Goal: Task Accomplishment & Management: Manage account settings

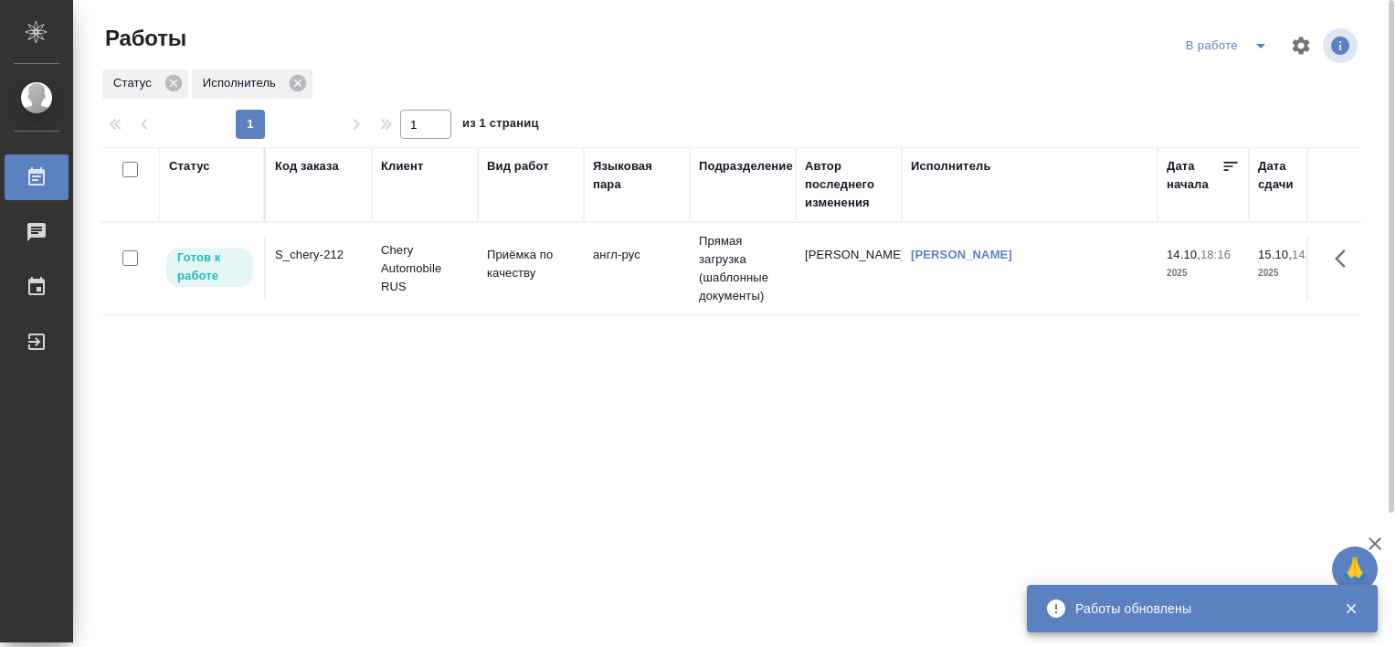
click at [299, 249] on div "S_chery-212" at bounding box center [319, 255] width 88 height 18
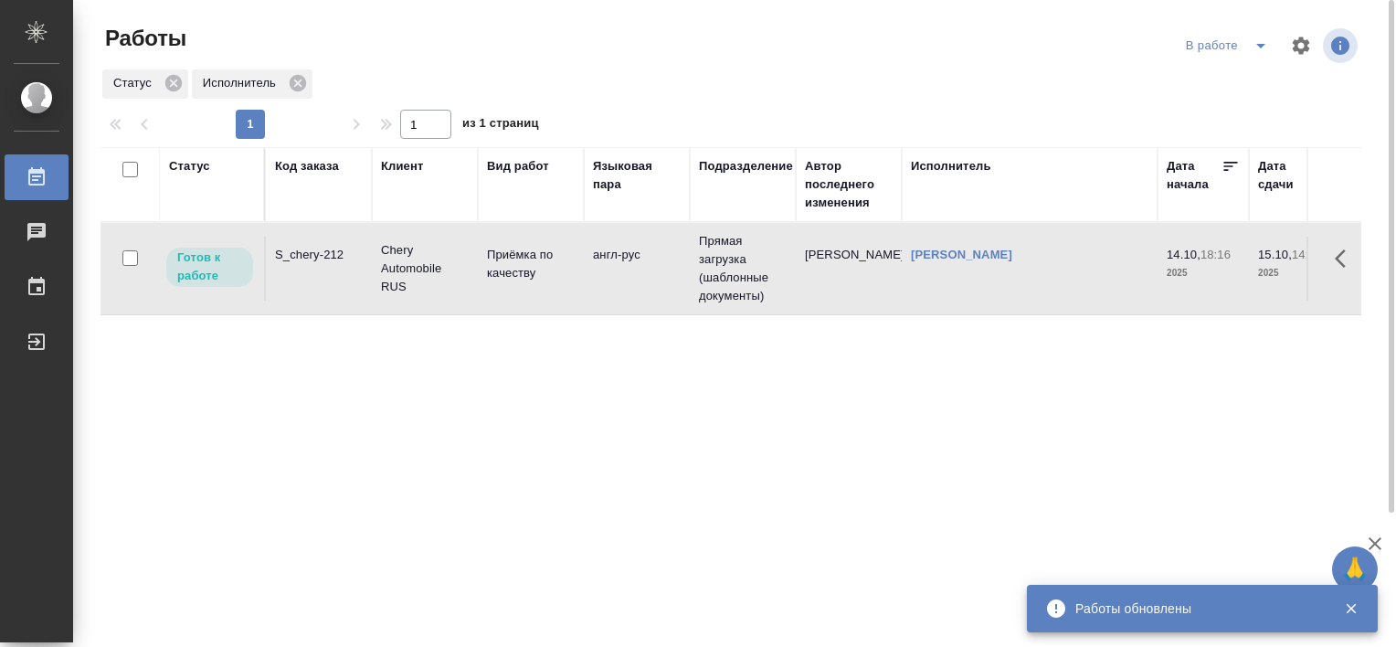
click at [299, 249] on div "S_chery-212" at bounding box center [319, 255] width 88 height 18
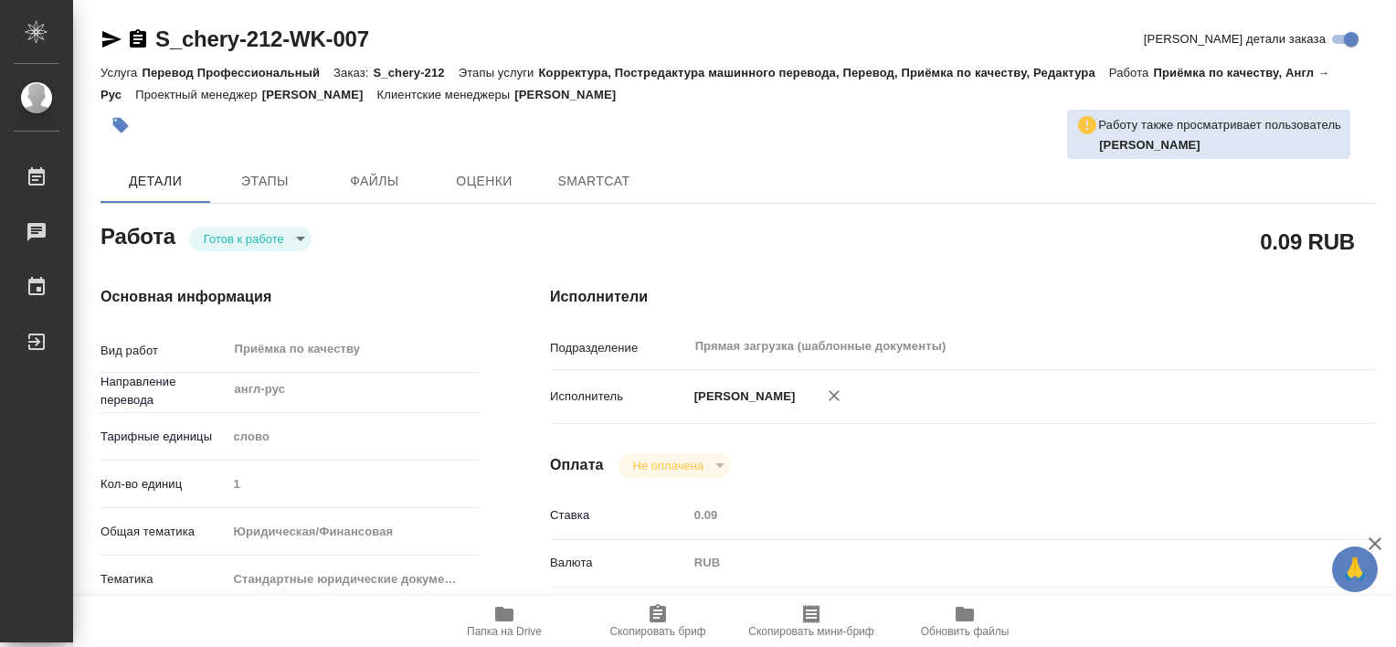
type textarea "x"
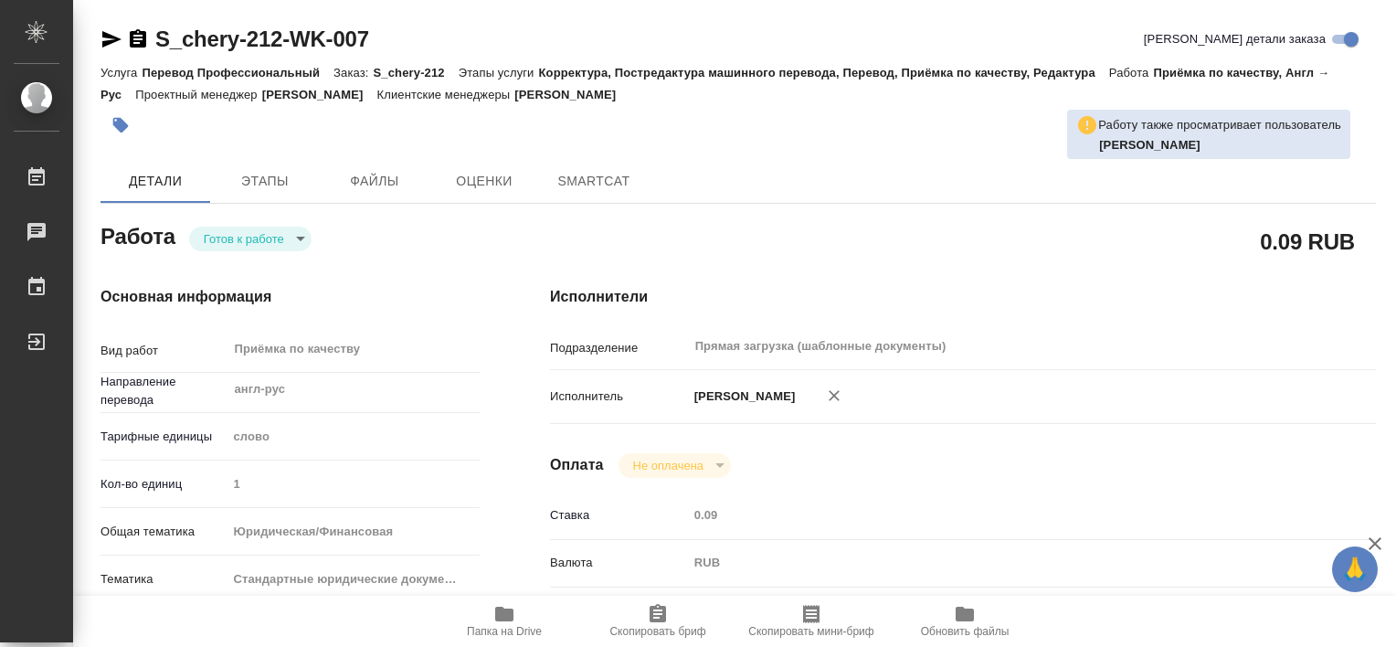
type textarea "x"
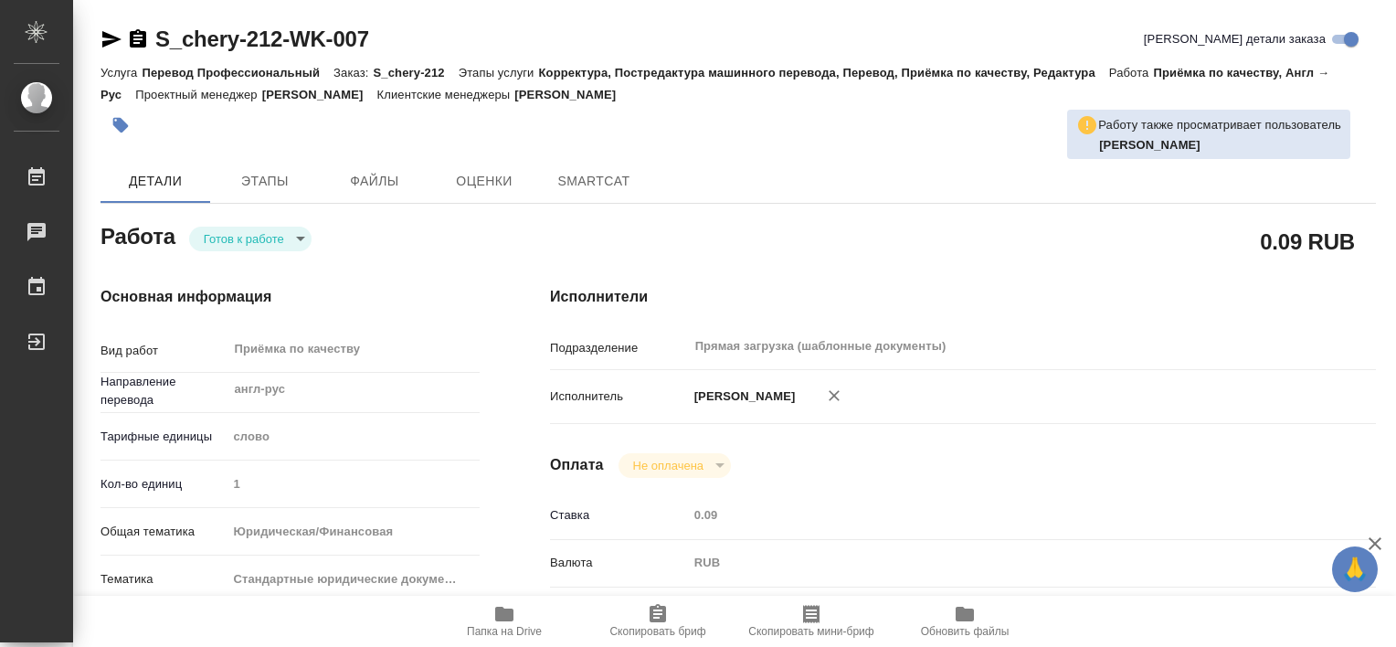
type textarea "x"
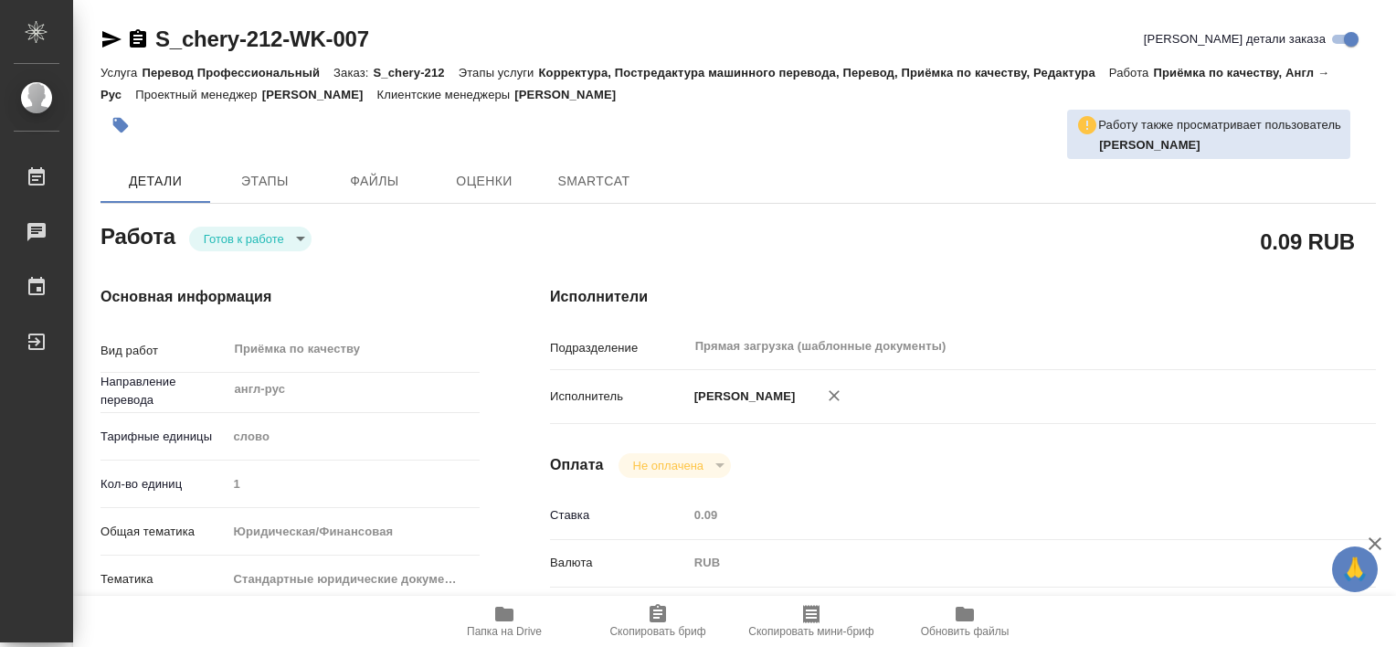
type textarea "x"
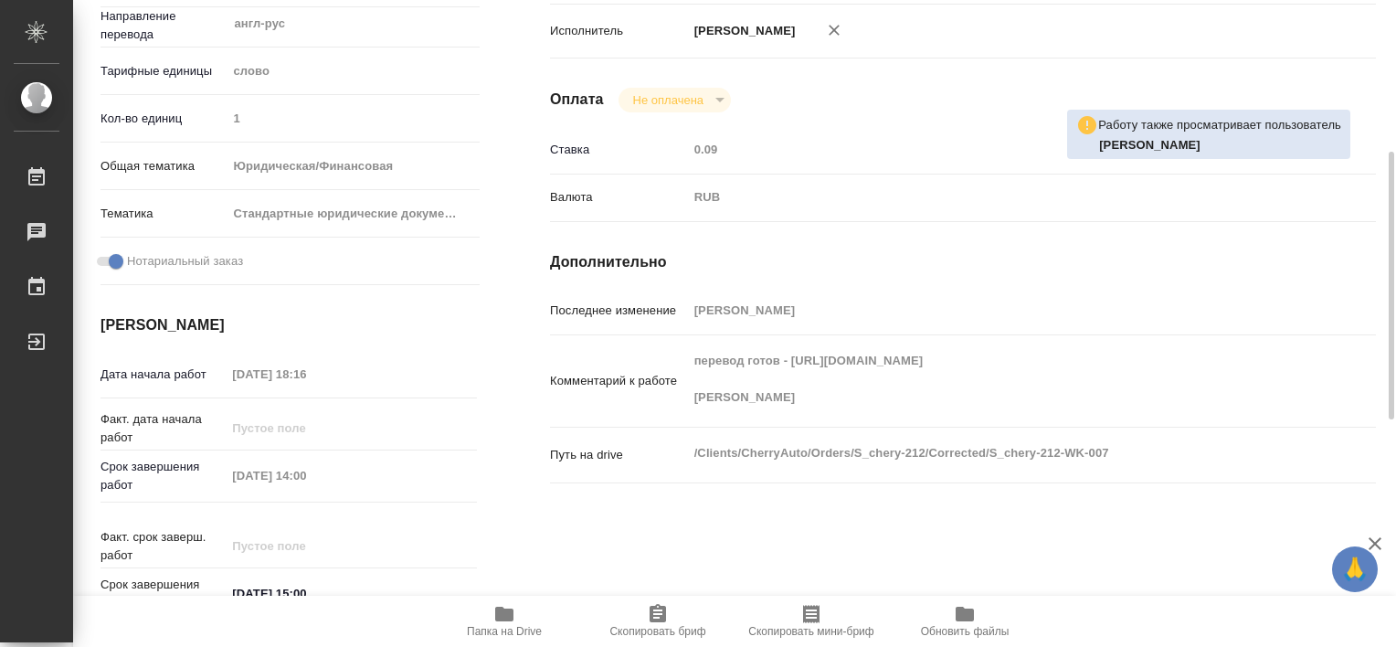
scroll to position [822, 0]
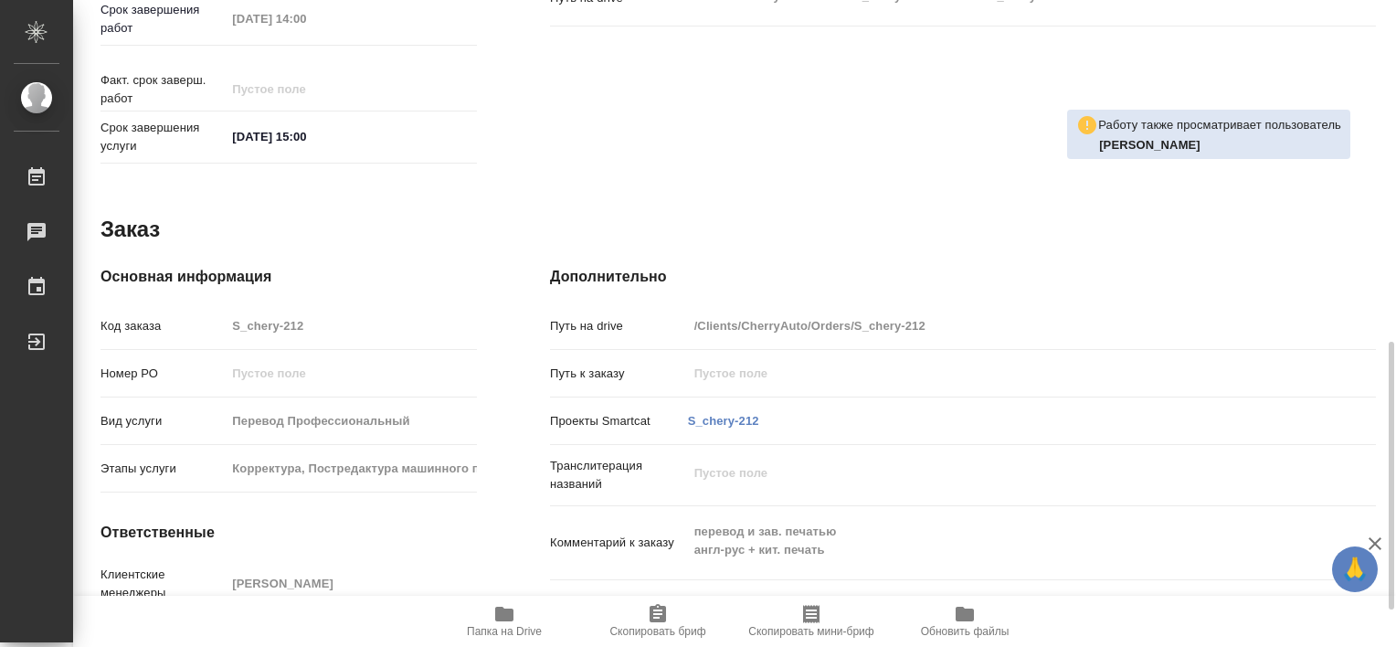
type textarea "x"
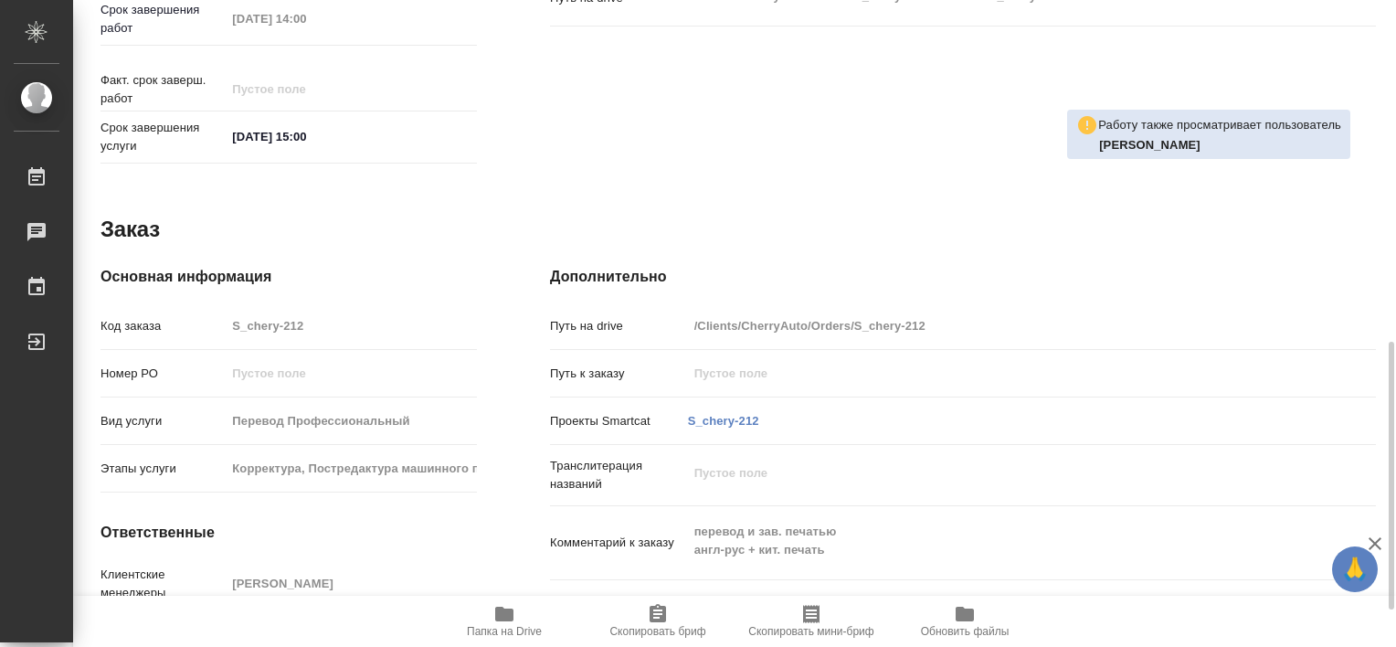
type textarea "x"
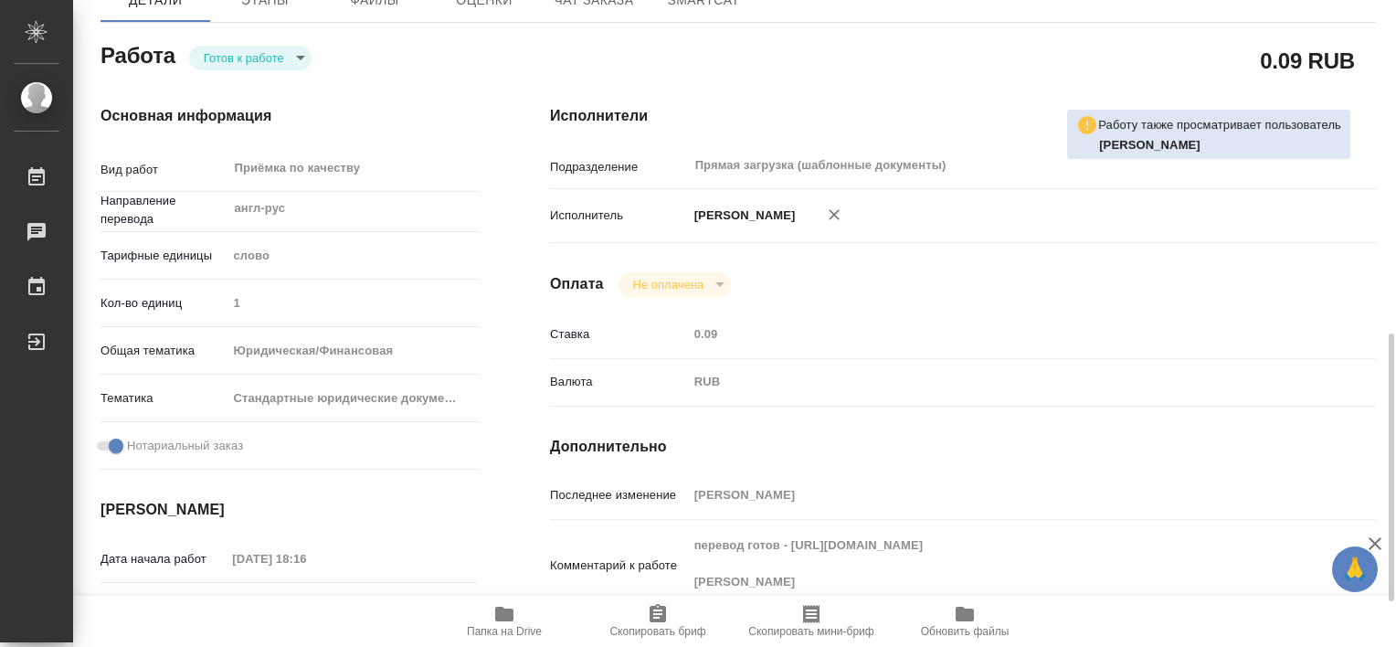
scroll to position [364, 0]
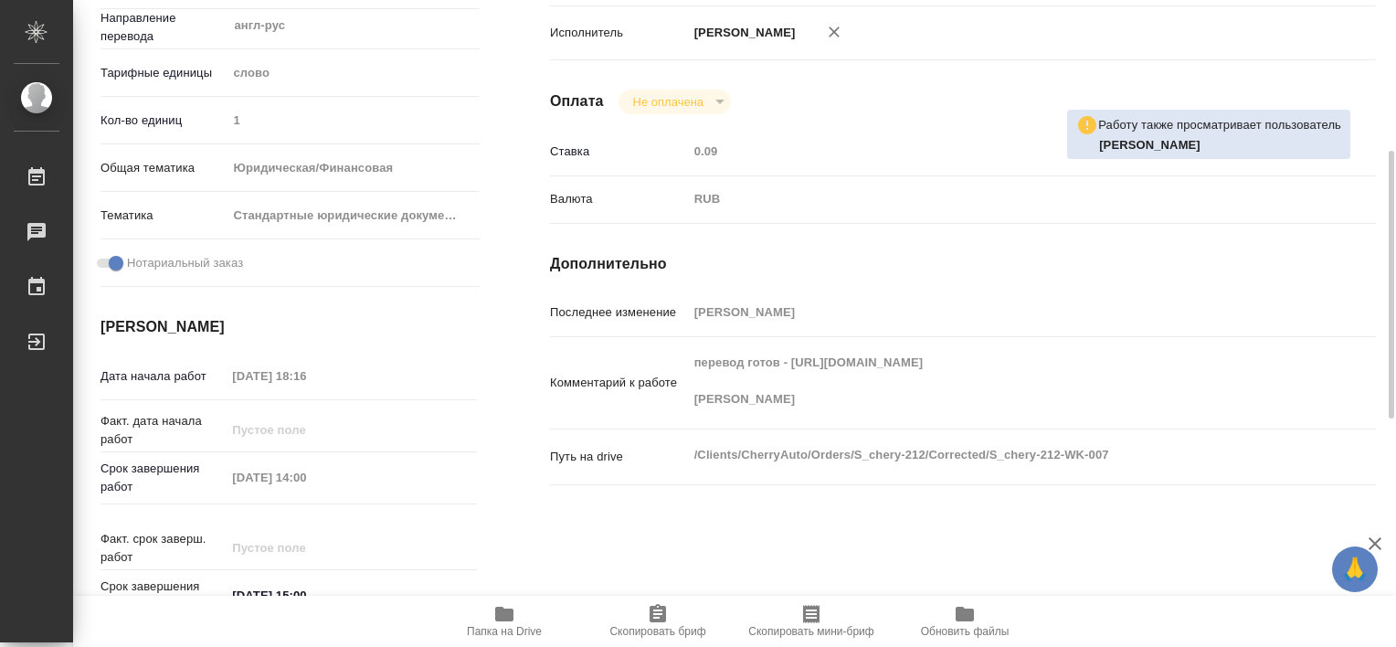
click at [1118, 463] on div "Путь на drive /Clients/CherryAuto/Orders/S_chery-212/Corrected/S_chery-212-WK-0…" at bounding box center [963, 457] width 826 height 40
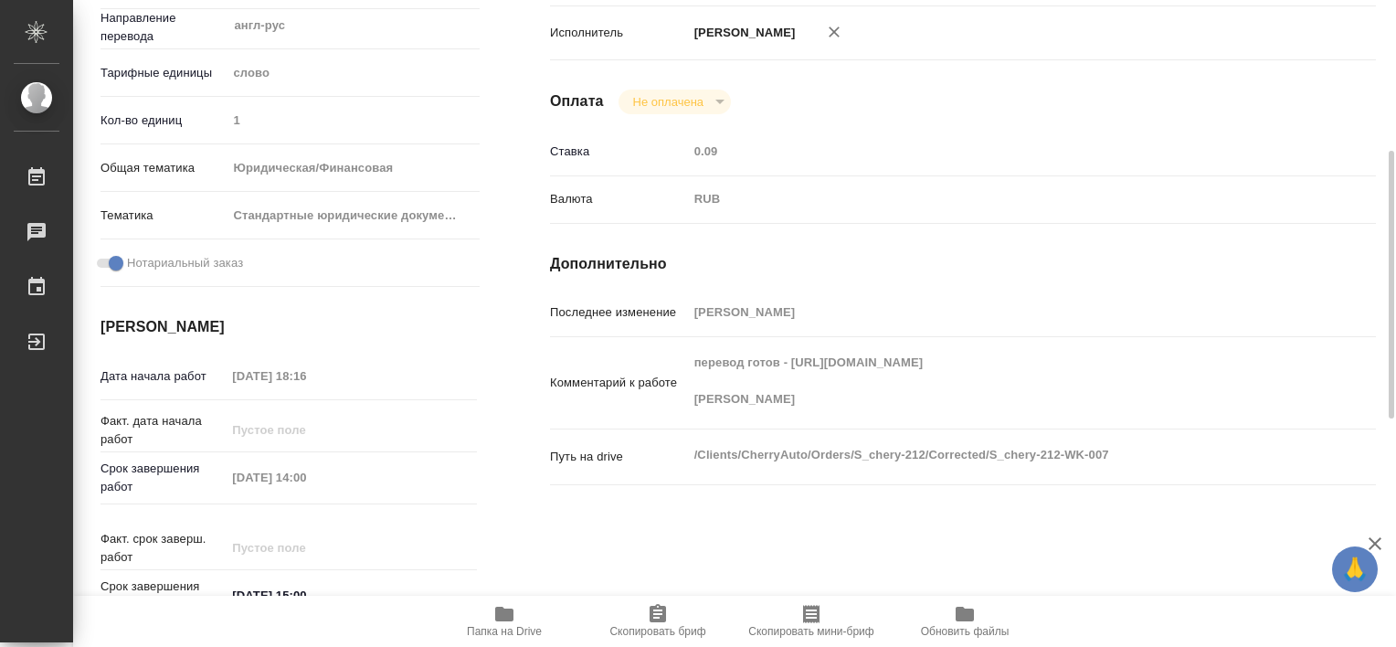
click at [486, 607] on span "Папка на Drive" at bounding box center [505, 620] width 132 height 35
click at [504, 630] on span "Папка на Drive" at bounding box center [504, 631] width 75 height 13
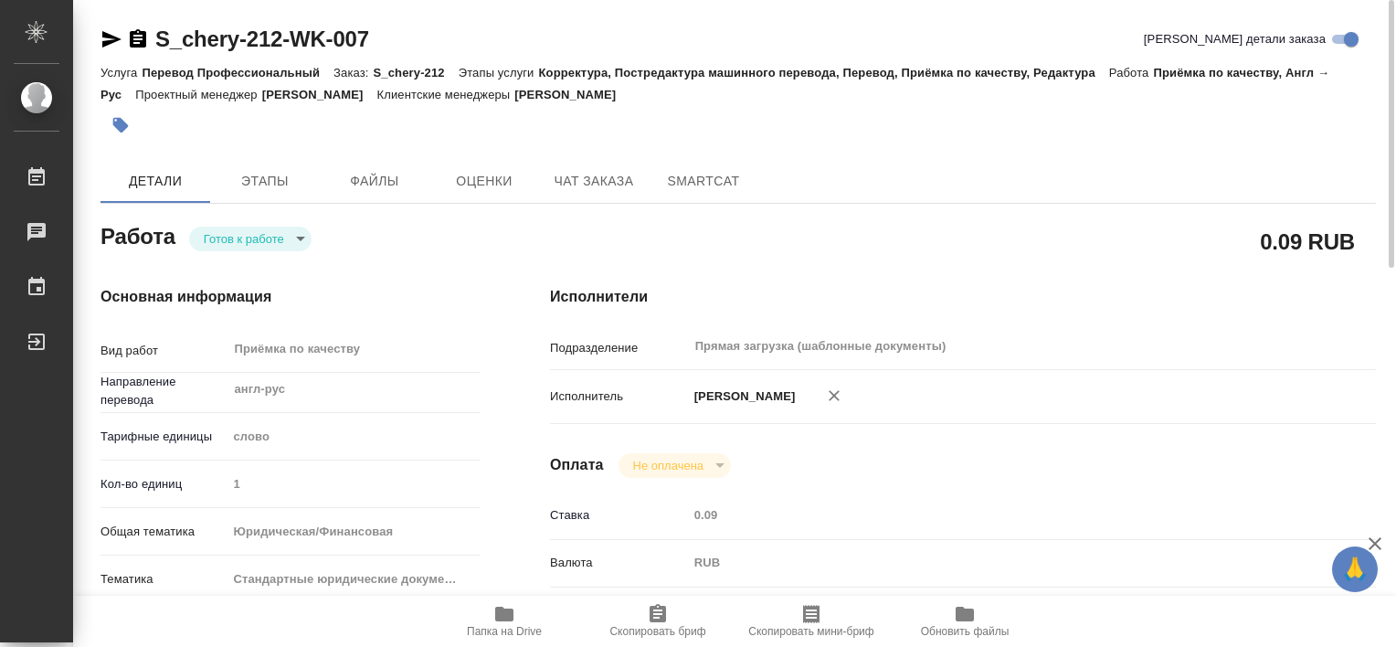
click at [121, 128] on icon "button" at bounding box center [121, 126] width 16 height 16
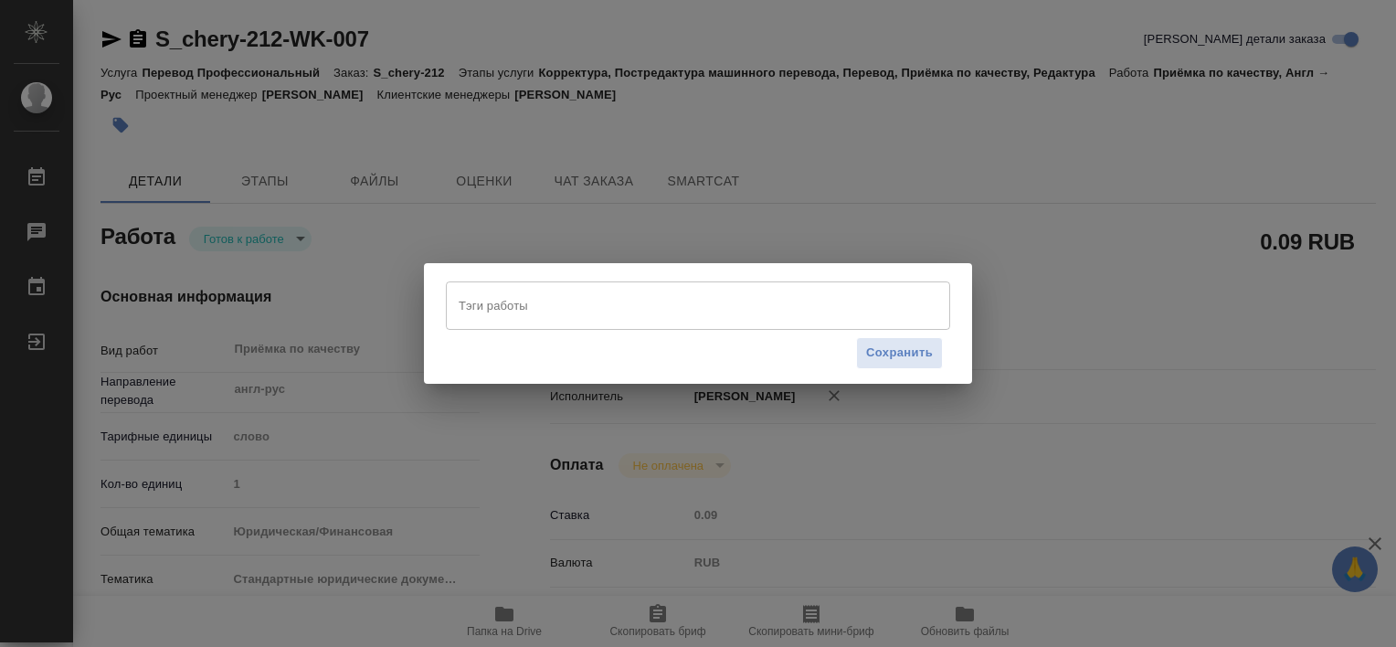
click at [520, 315] on input "Тэги работы" at bounding box center [680, 305] width 453 height 31
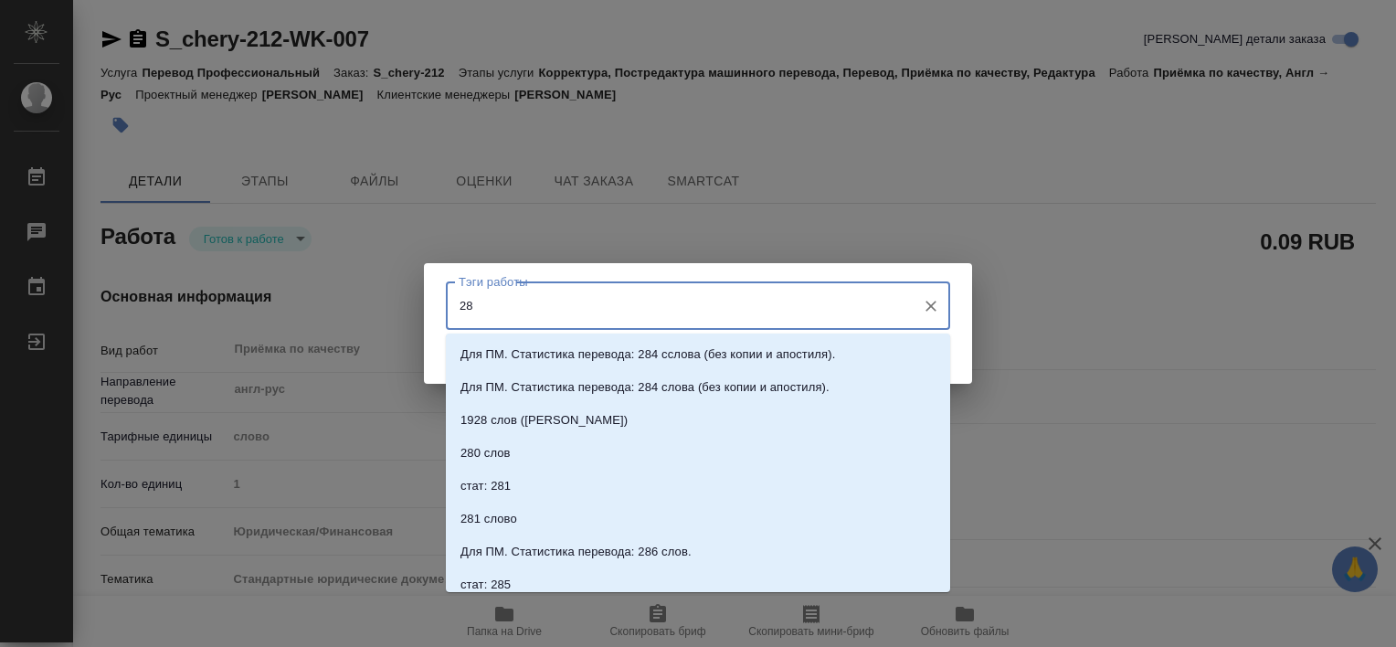
type input "287"
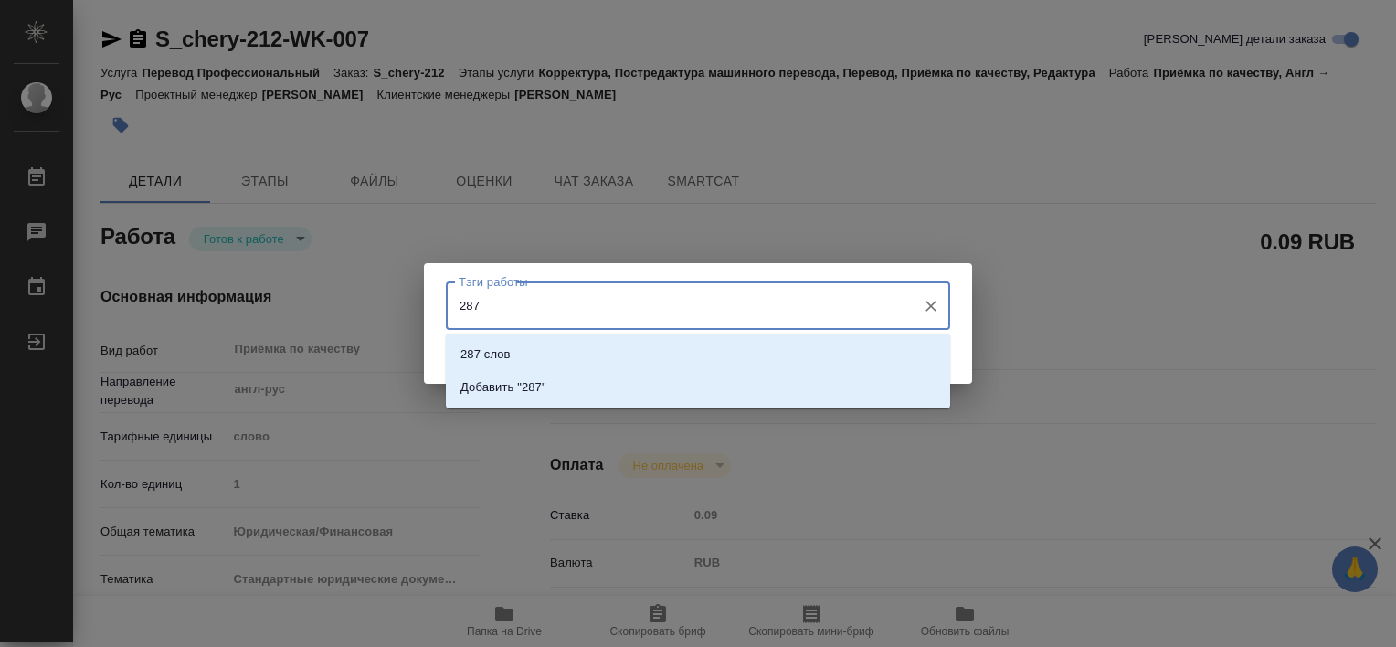
click at [517, 312] on input "287" at bounding box center [680, 305] width 453 height 31
click at [546, 386] on li "Добавить "287"" at bounding box center [698, 387] width 504 height 33
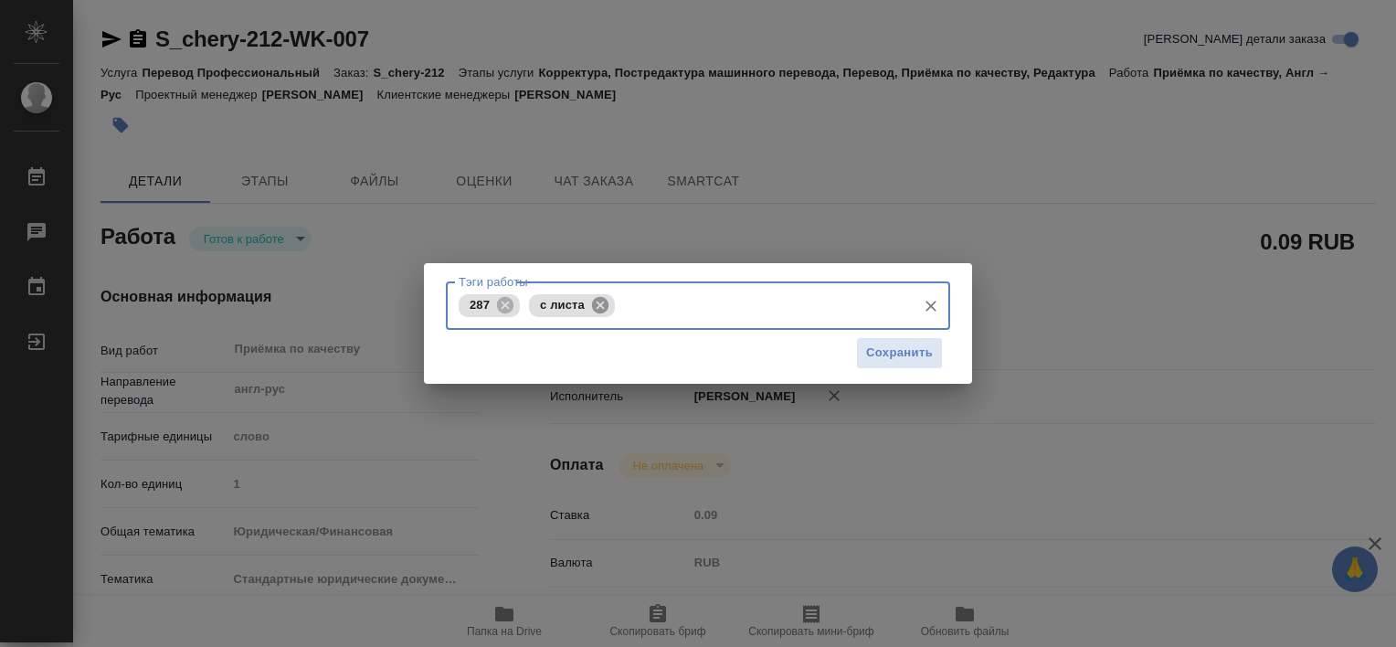
click at [596, 299] on icon at bounding box center [600, 304] width 16 height 16
click at [895, 351] on span "Сохранить" at bounding box center [899, 353] width 67 height 21
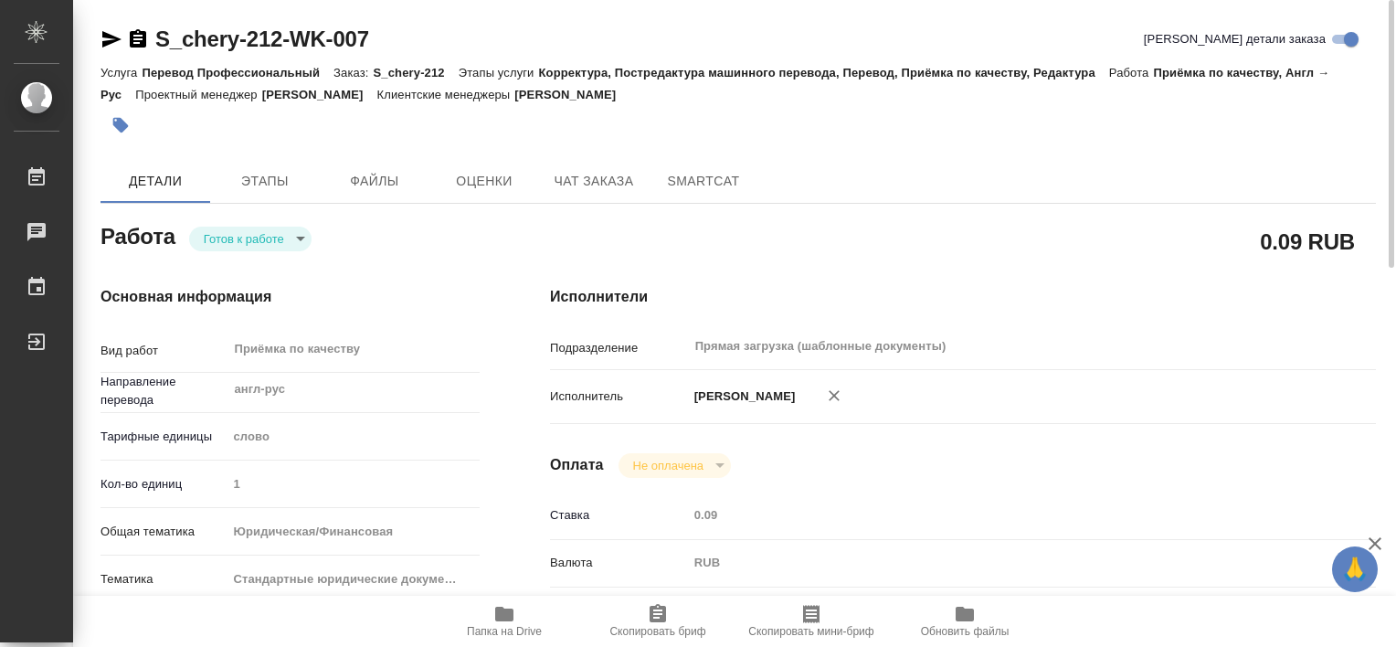
type input "readyForWork"
type textarea "Приёмка по качеству"
type textarea "x"
type input "англ-рус"
type input "5a8b1489cc6b4906c91bfd90"
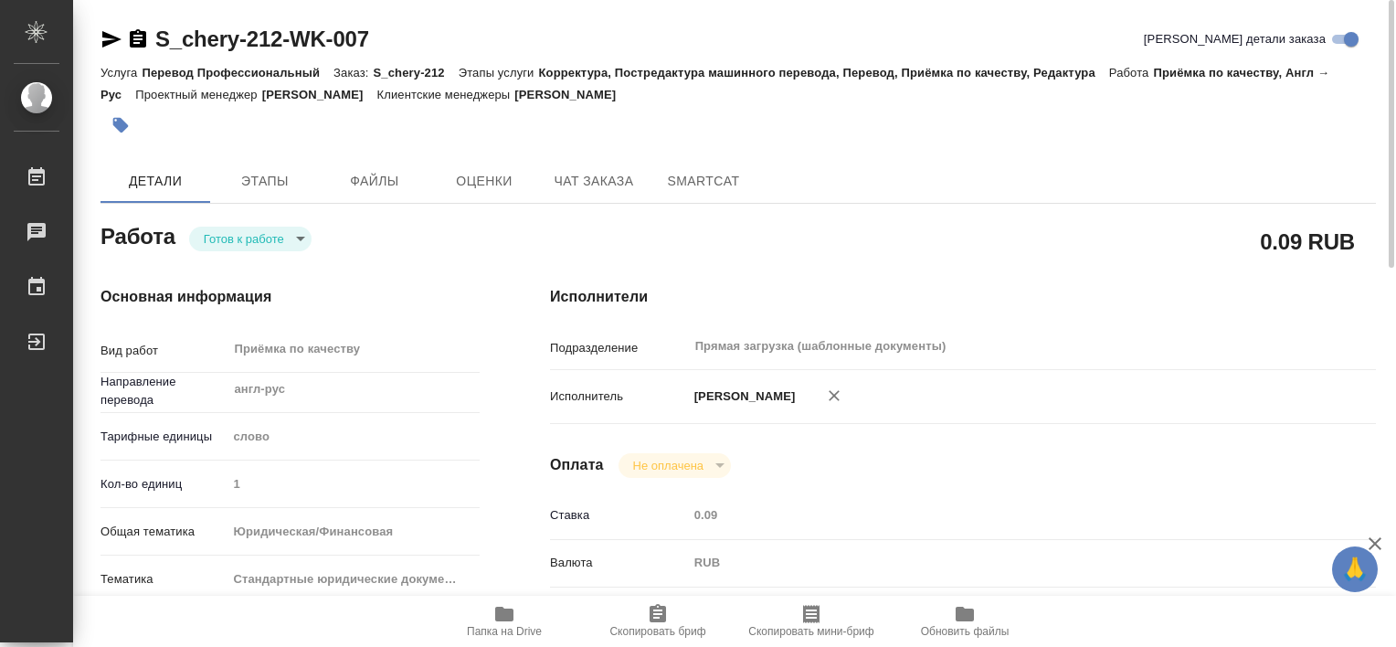
type input "1"
type input "yr-fn"
type input "5f647205b73bc97568ca66bf"
checkbox input "true"
type input "14.10.2025 18:16"
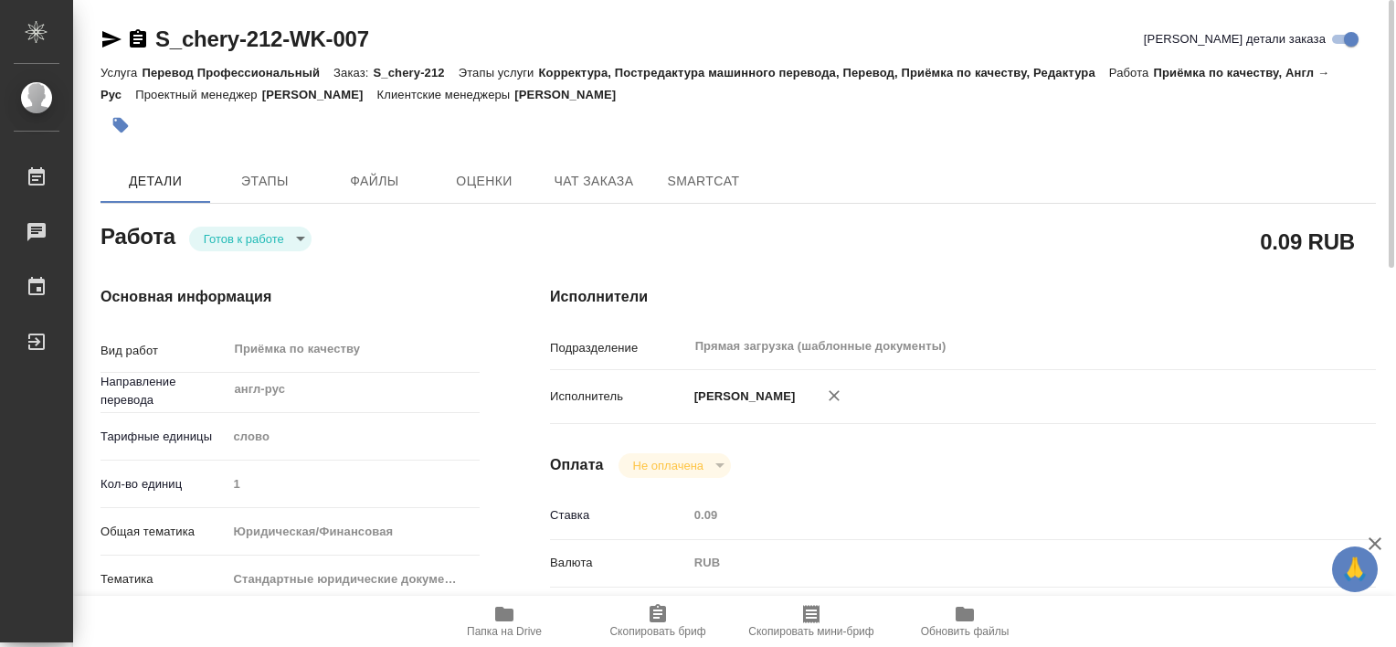
type input "15.10.2025 14:00"
type input "15.10.2025 15:00"
type input "Прямая загрузка (шаблонные документы)"
type input "notPayed"
type input "0.09"
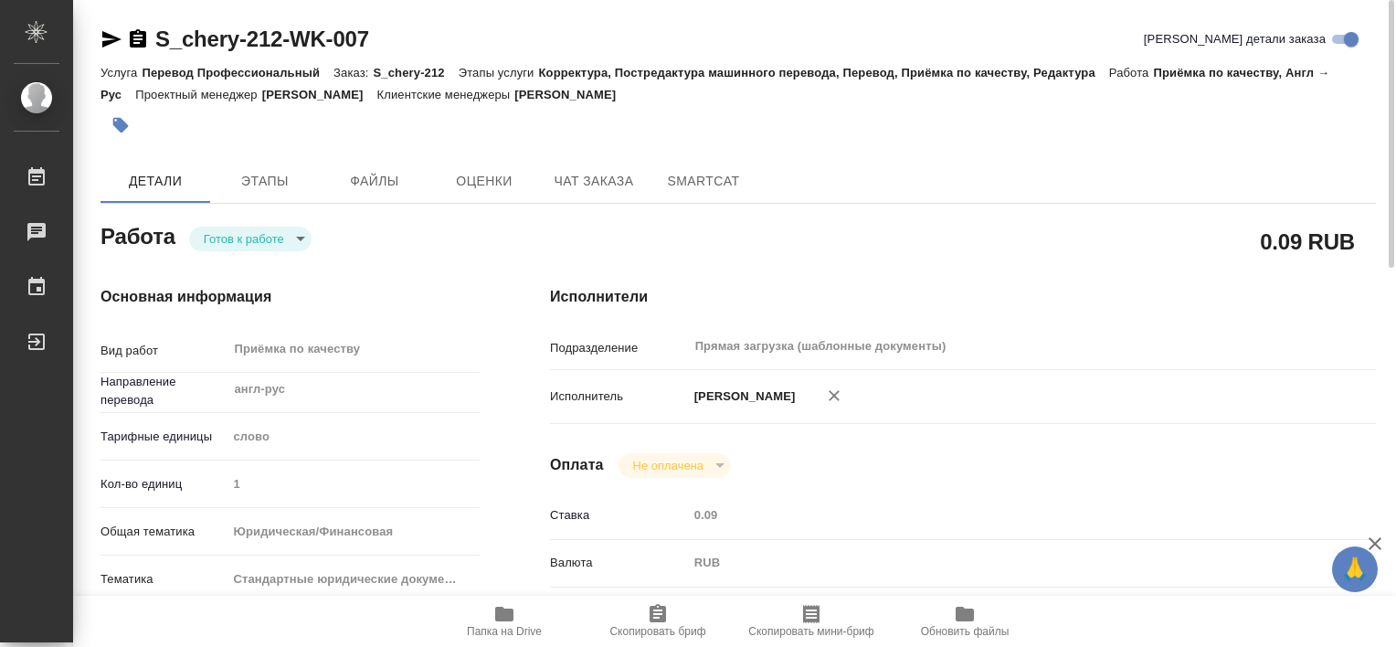
type input "RUB"
type input "Третьякова Валерия"
type textarea "перевод готов - https://drive.awatera.com/s/CnfH5raKHmotHX6 сдаем Динару"
type textarea "x"
type textarea "/Clients/CherryAuto/Orders/S_chery-212/Corrected/S_chery-212-WK-007"
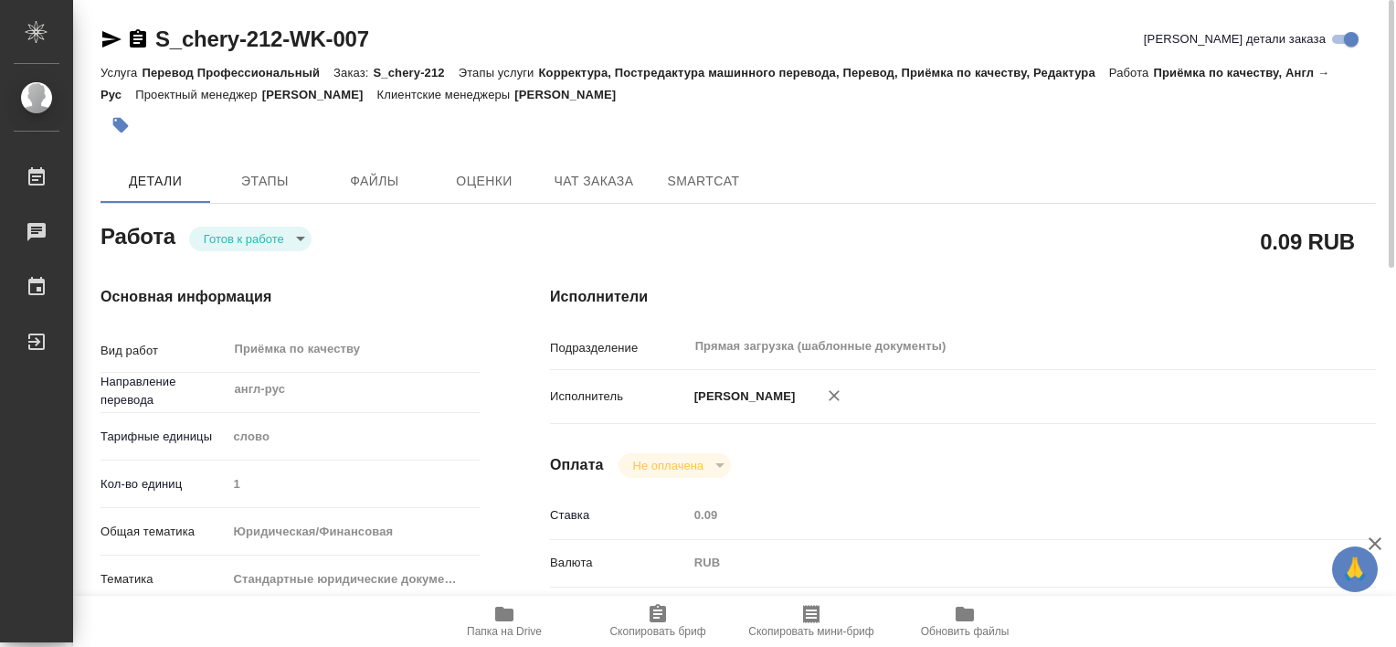
type textarea "x"
type input "S_chery-212"
type input "Перевод Профессиональный"
type input "Корректура, Постредактура машинного перевода, Перевод, Приёмка по качеству, Ред…"
type input "Усманова Ольга"
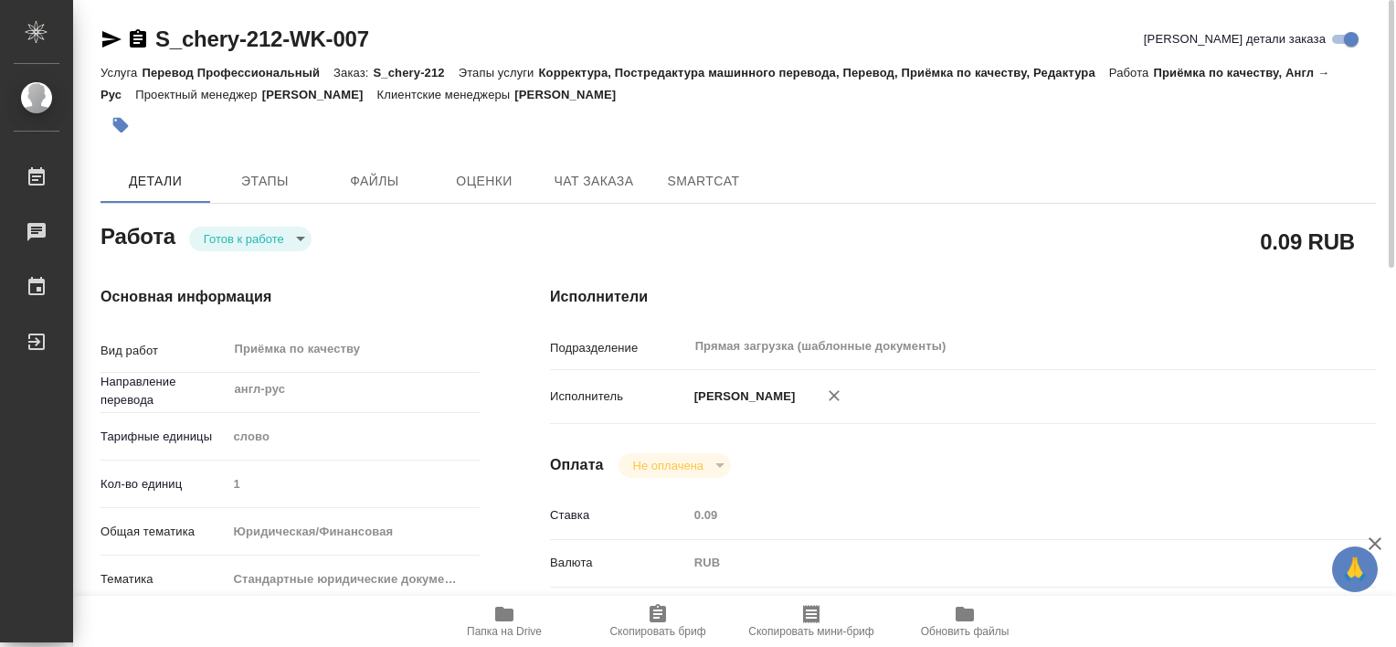
type input "Заборова Александра"
type input "/Clients/CherryAuto/Orders/S_chery-212"
type textarea "x"
type textarea "перевод и зав. печатью англ-рус + кит. печать"
type textarea "x"
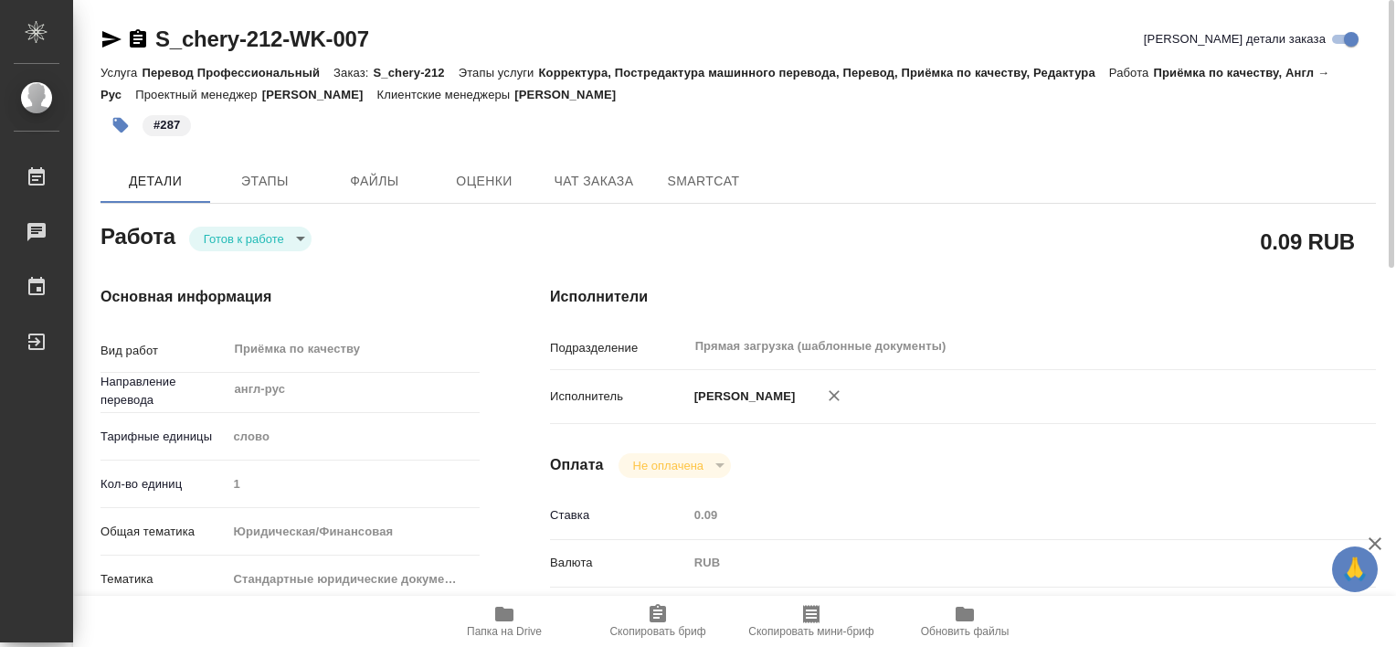
type textarea "x"
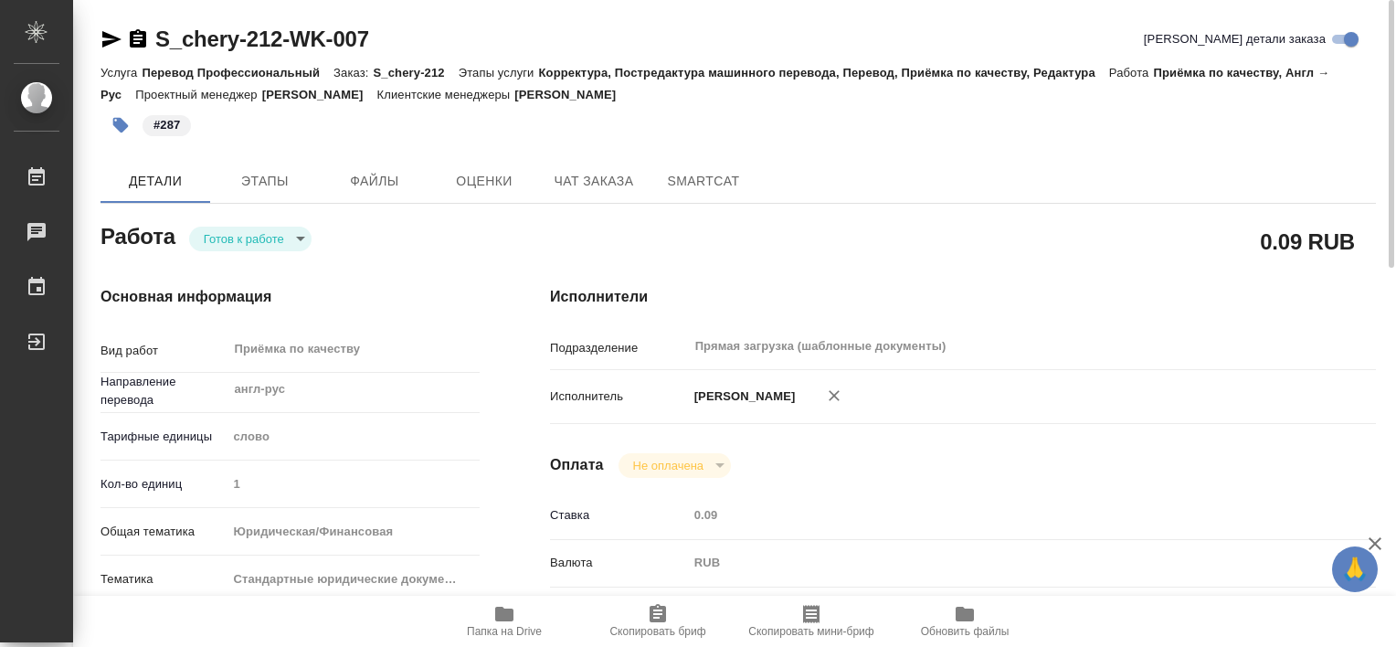
type textarea "x"
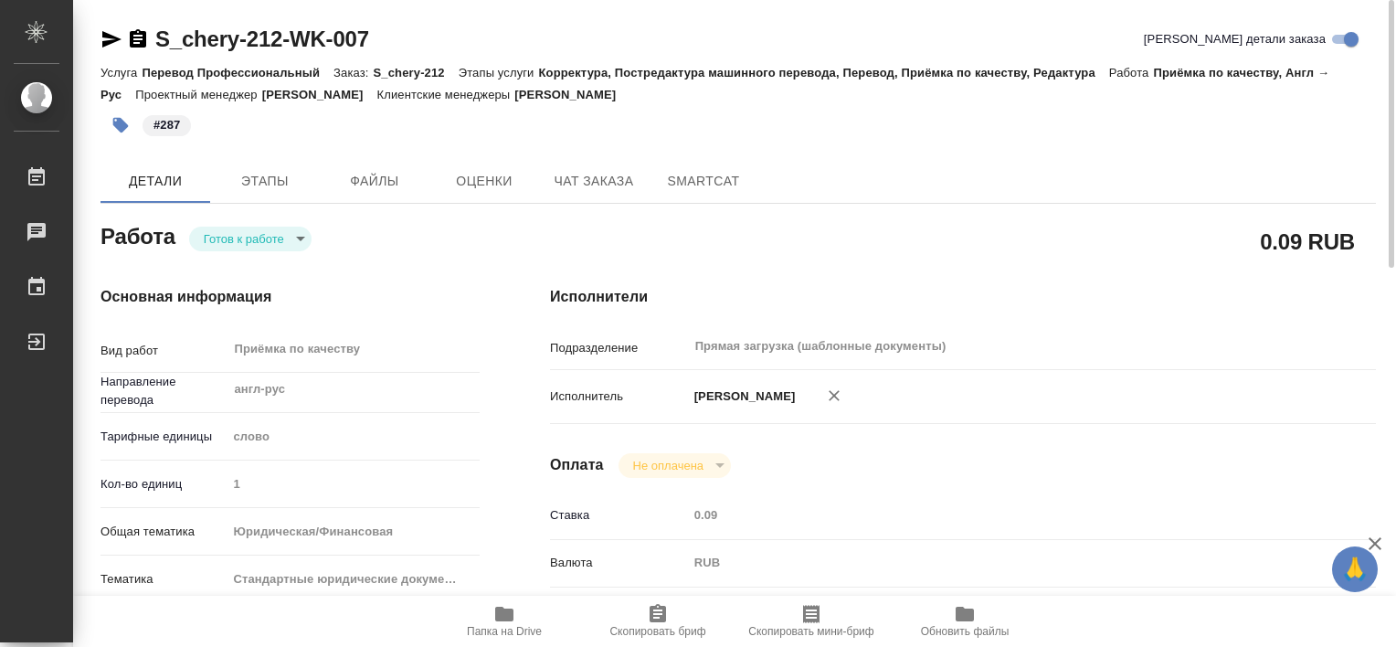
type textarea "x"
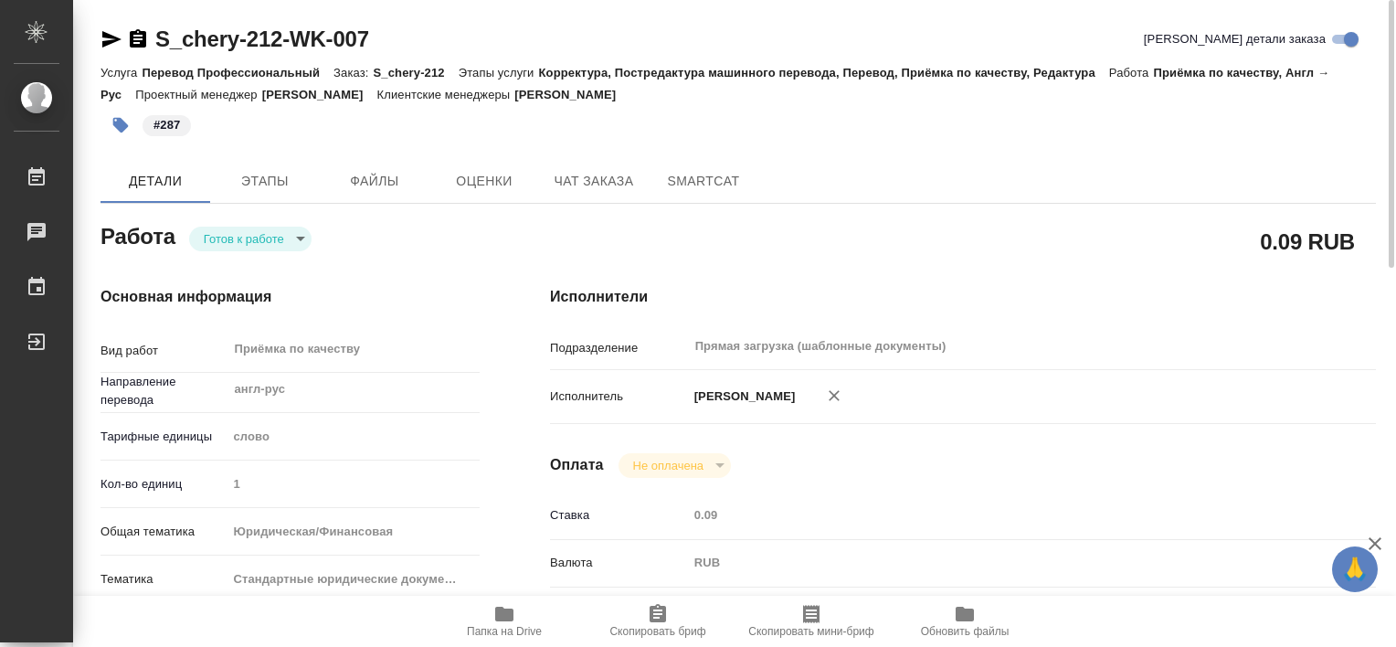
click at [290, 237] on body "🙏 .cls-1 fill:#fff; AWATERA Tretyakova Valeriya Работы 0 Чаты График Выйти S_ch…" at bounding box center [698, 323] width 1396 height 647
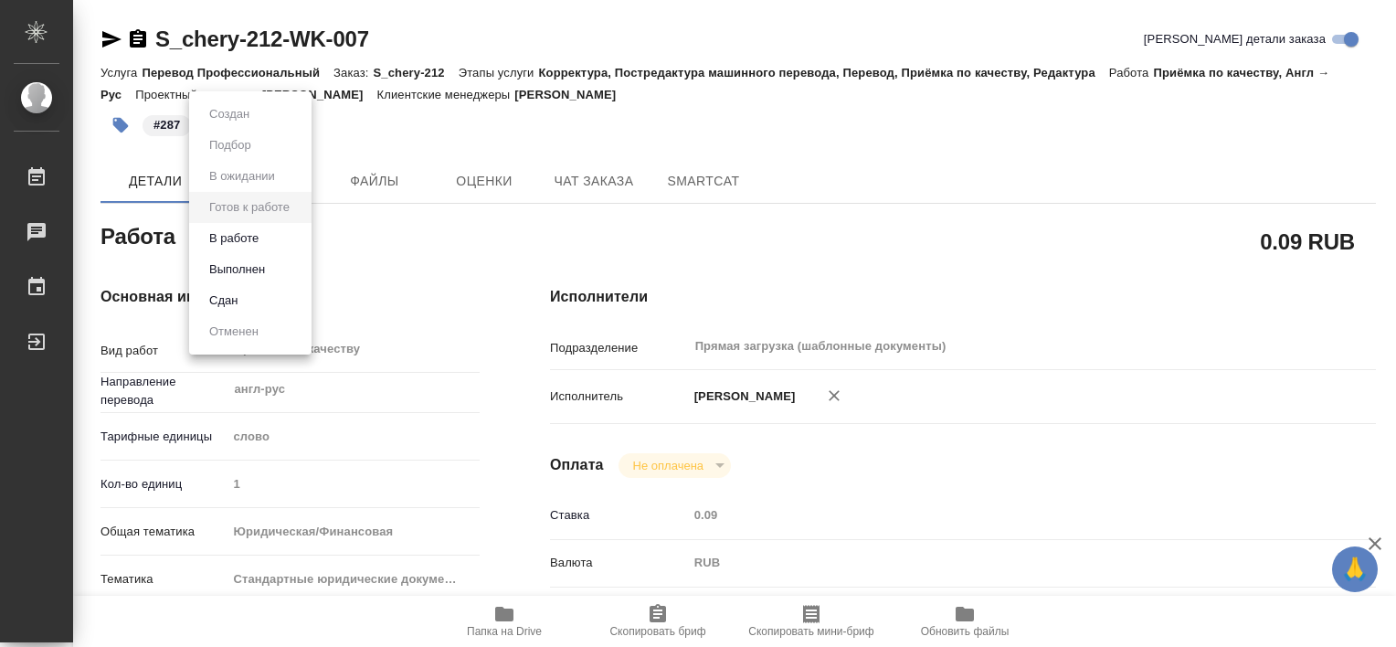
type textarea "x"
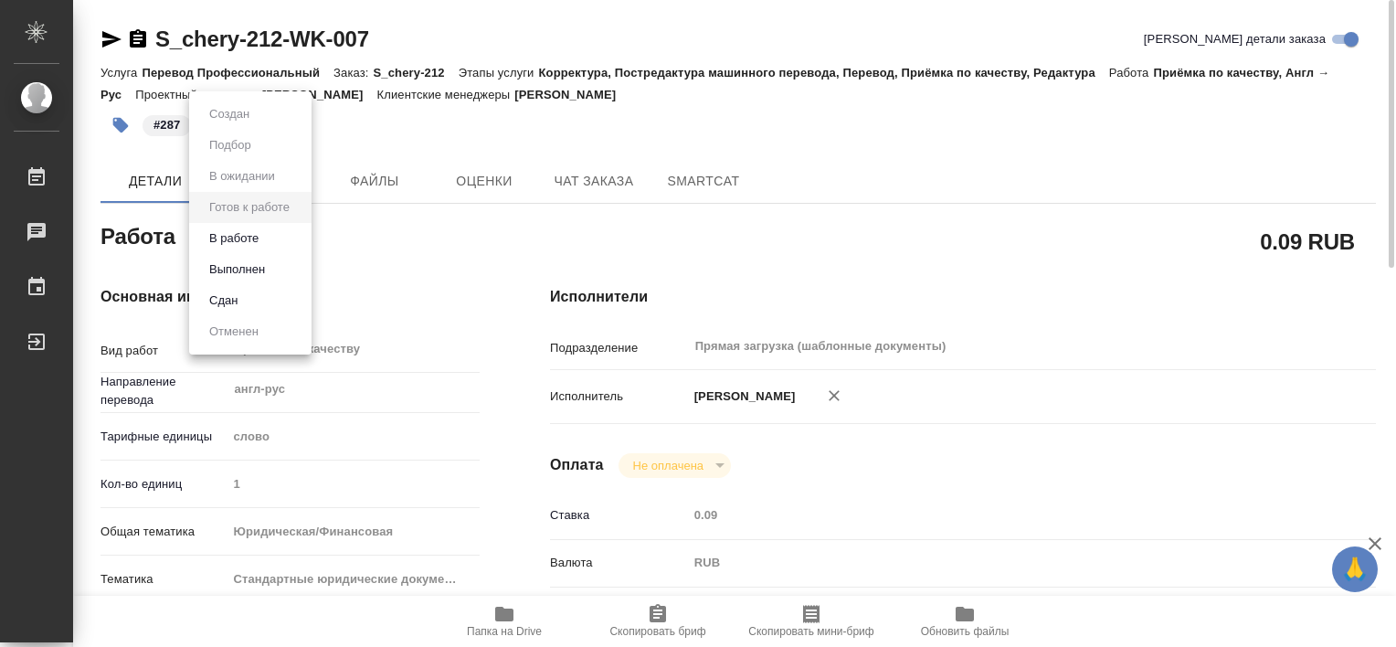
click at [272, 262] on li "Выполнен" at bounding box center [250, 269] width 122 height 31
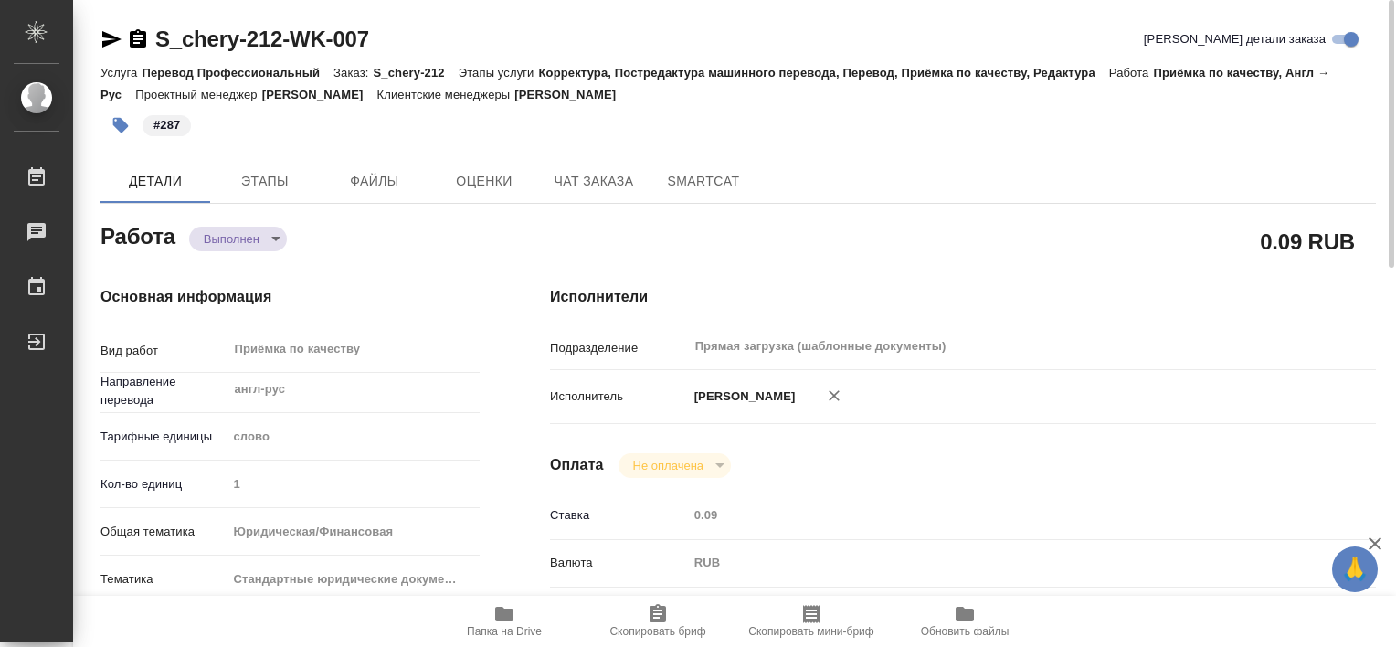
type textarea "x"
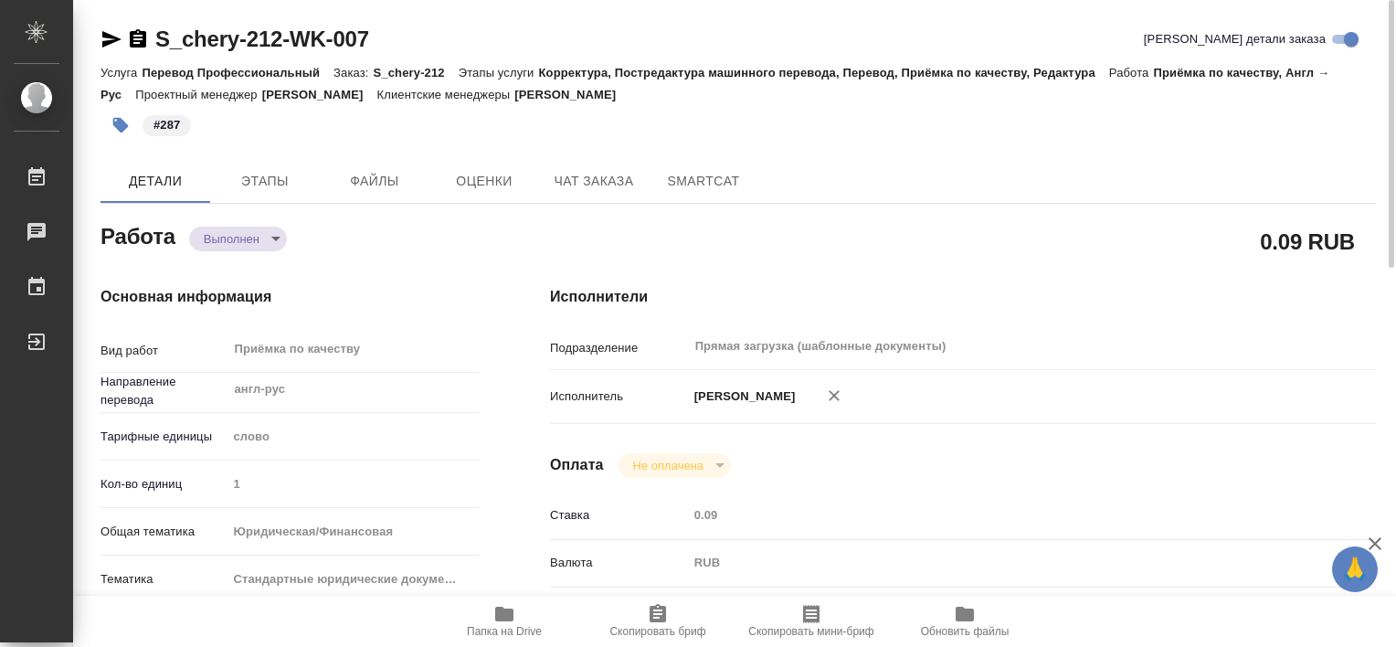
type textarea "x"
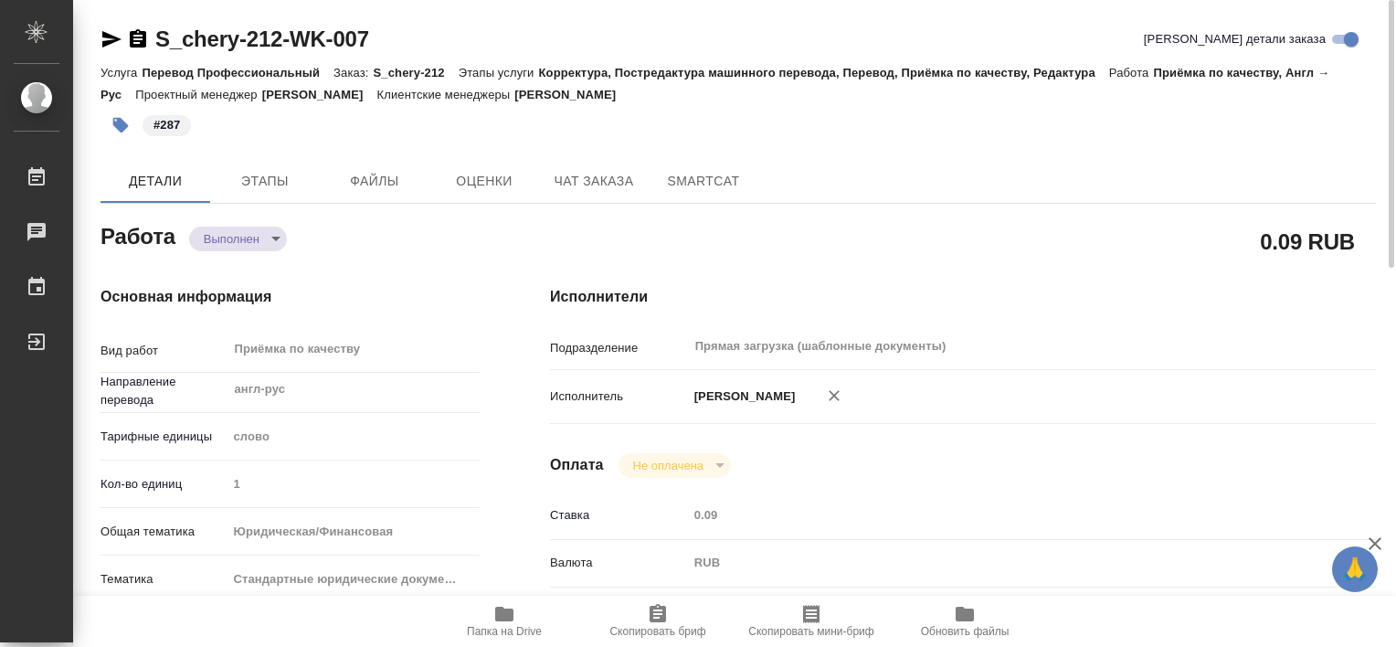
type textarea "x"
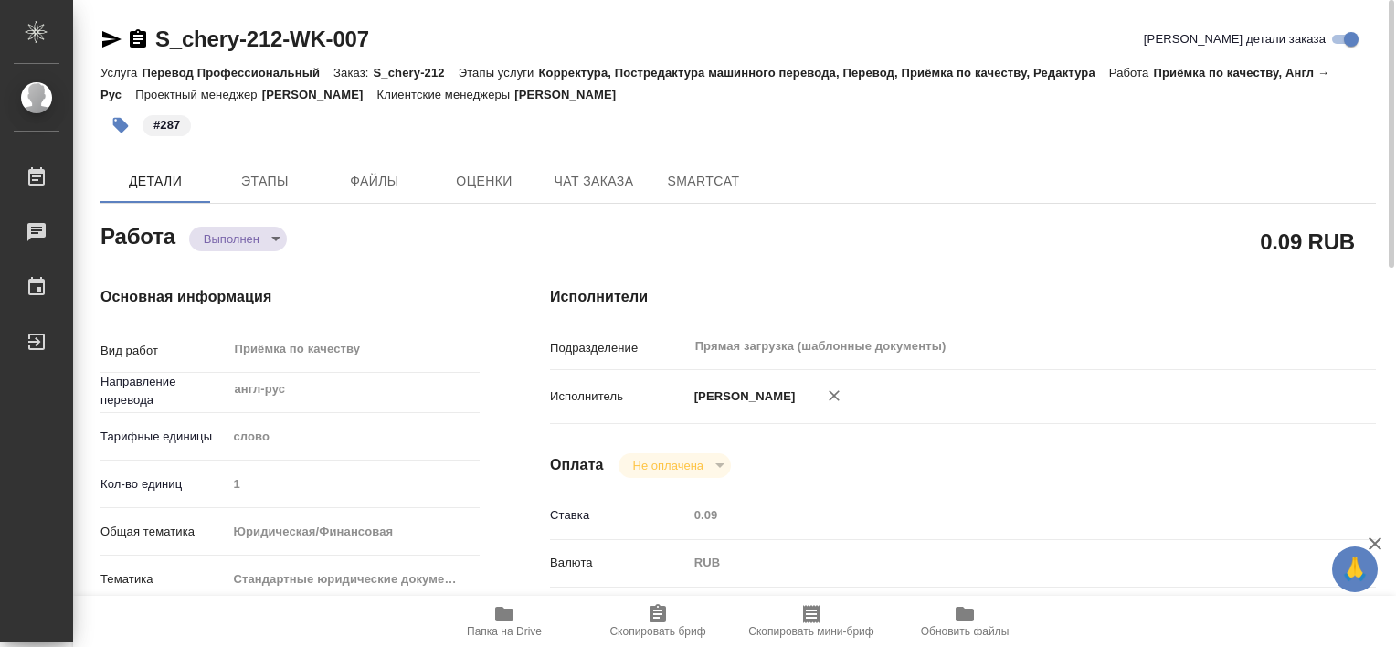
type textarea "x"
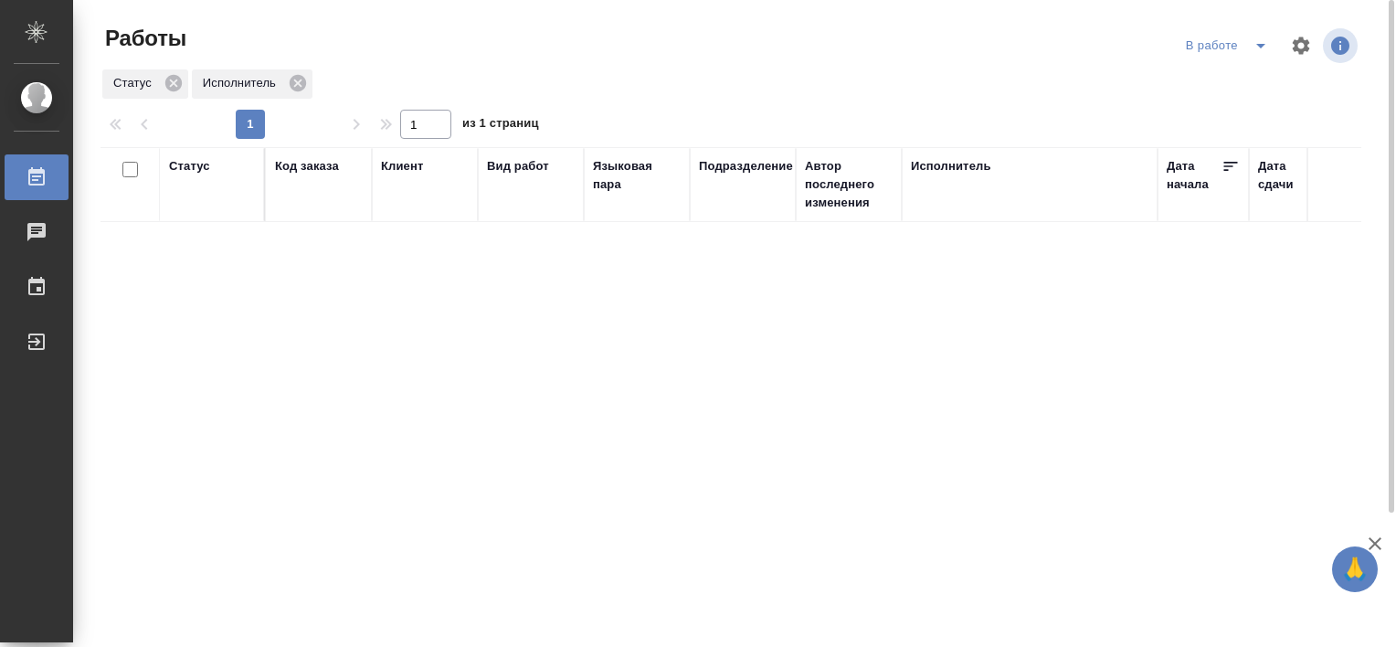
click at [1258, 38] on icon "split button" at bounding box center [1261, 46] width 22 height 22
click at [1233, 79] on li "Стандартные настройки" at bounding box center [1229, 82] width 175 height 29
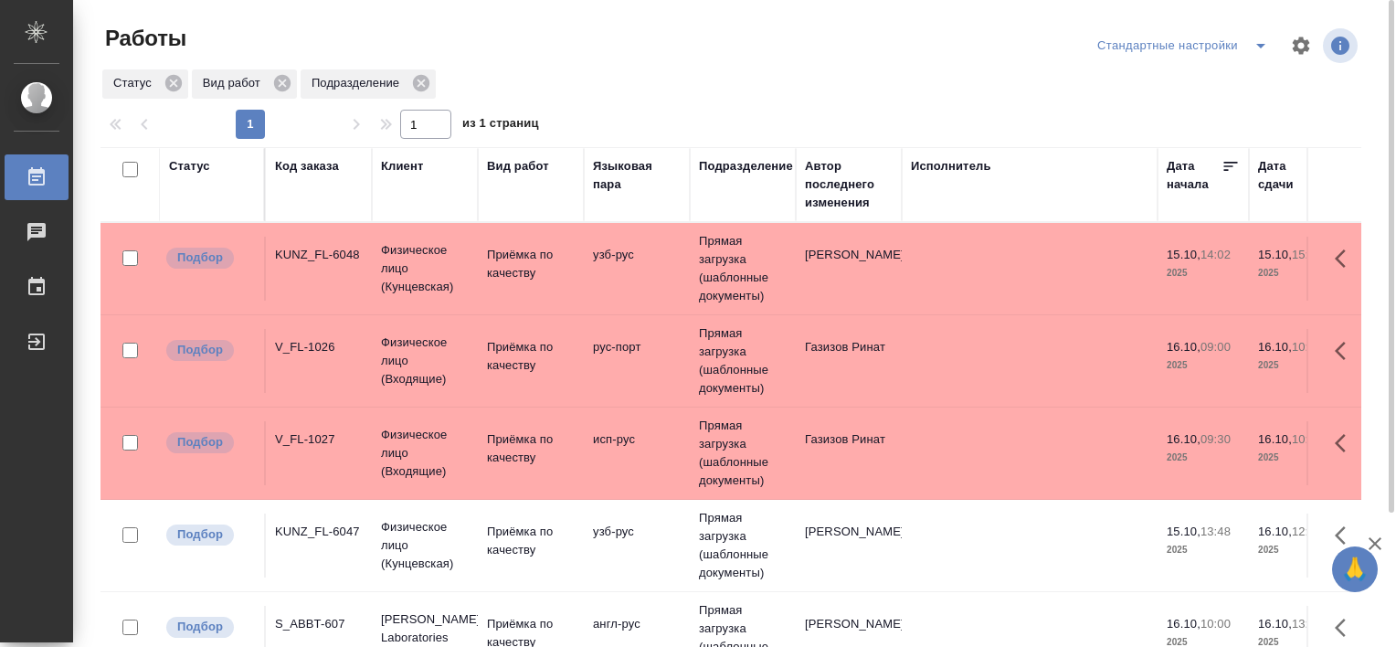
scroll to position [168, 0]
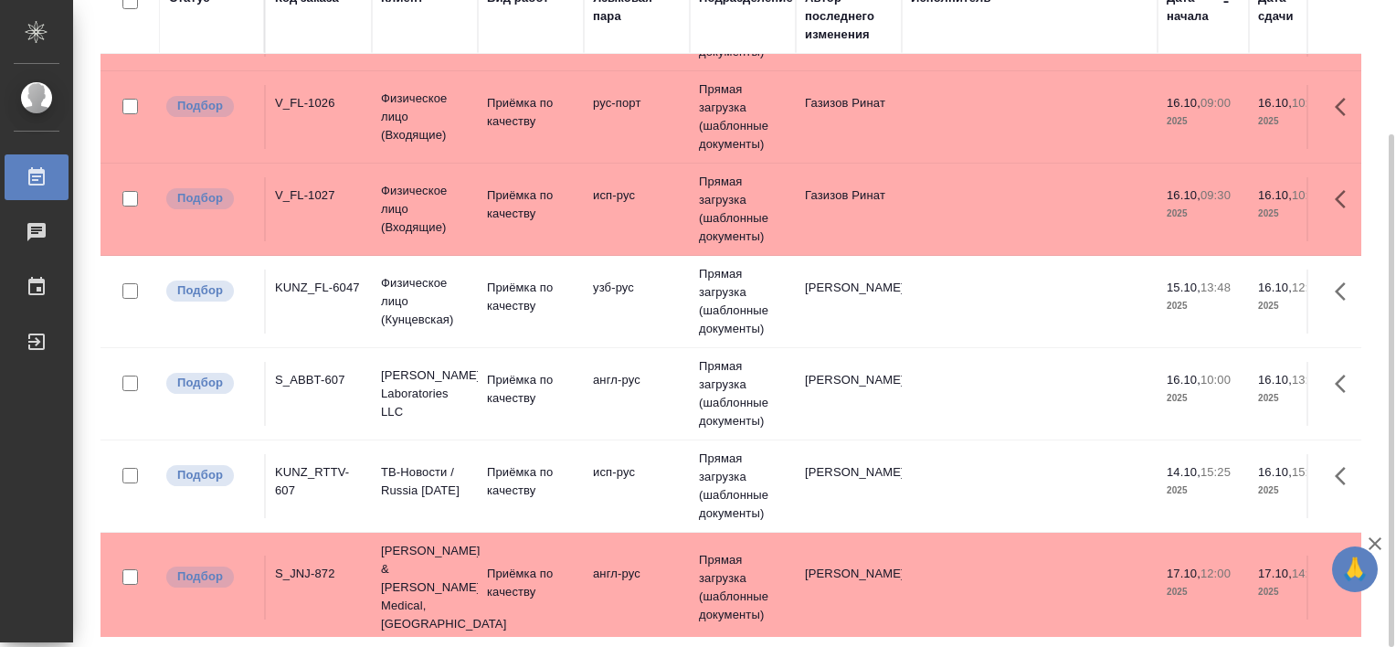
scroll to position [76, 46]
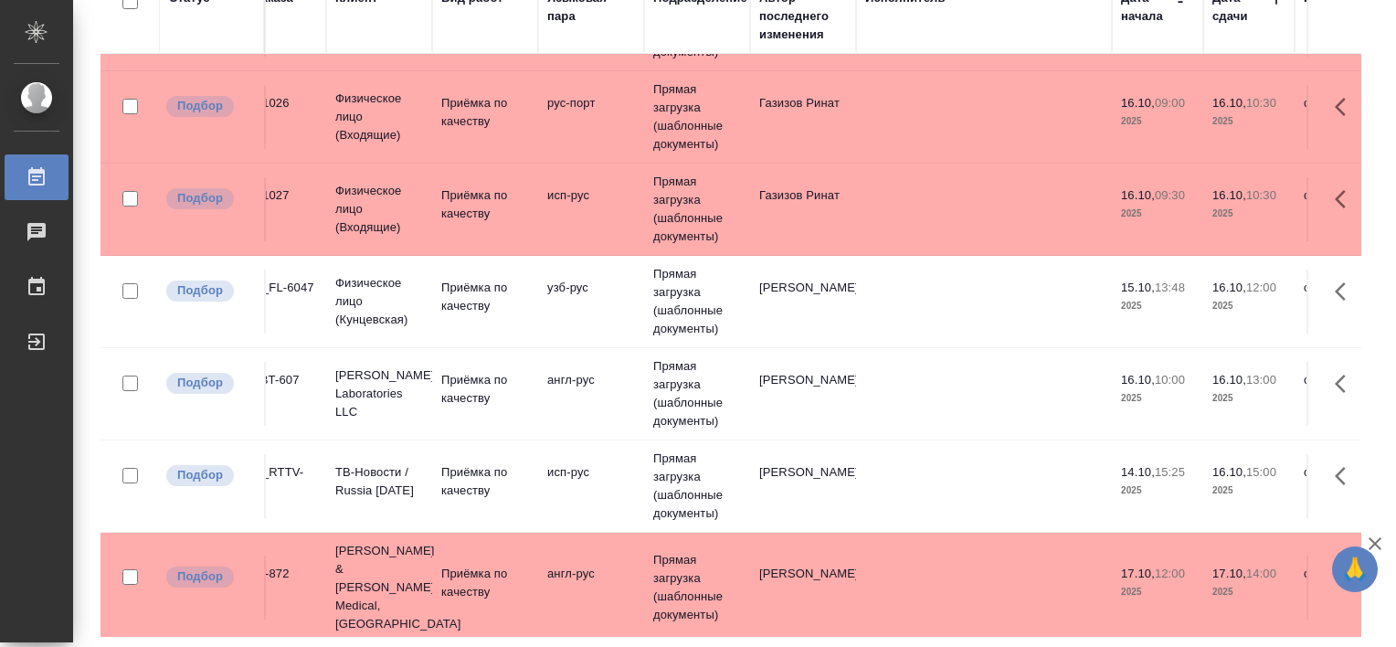
drag, startPoint x: 536, startPoint y: 643, endPoint x: 545, endPoint y: 647, distance: 9.8
click at [545, 646] on html "🙏 .cls-1 fill:#fff; AWATERA [PERSON_NAME] Работы 0 Чаты График Выйти Работы Ста…" at bounding box center [698, 323] width 1396 height 647
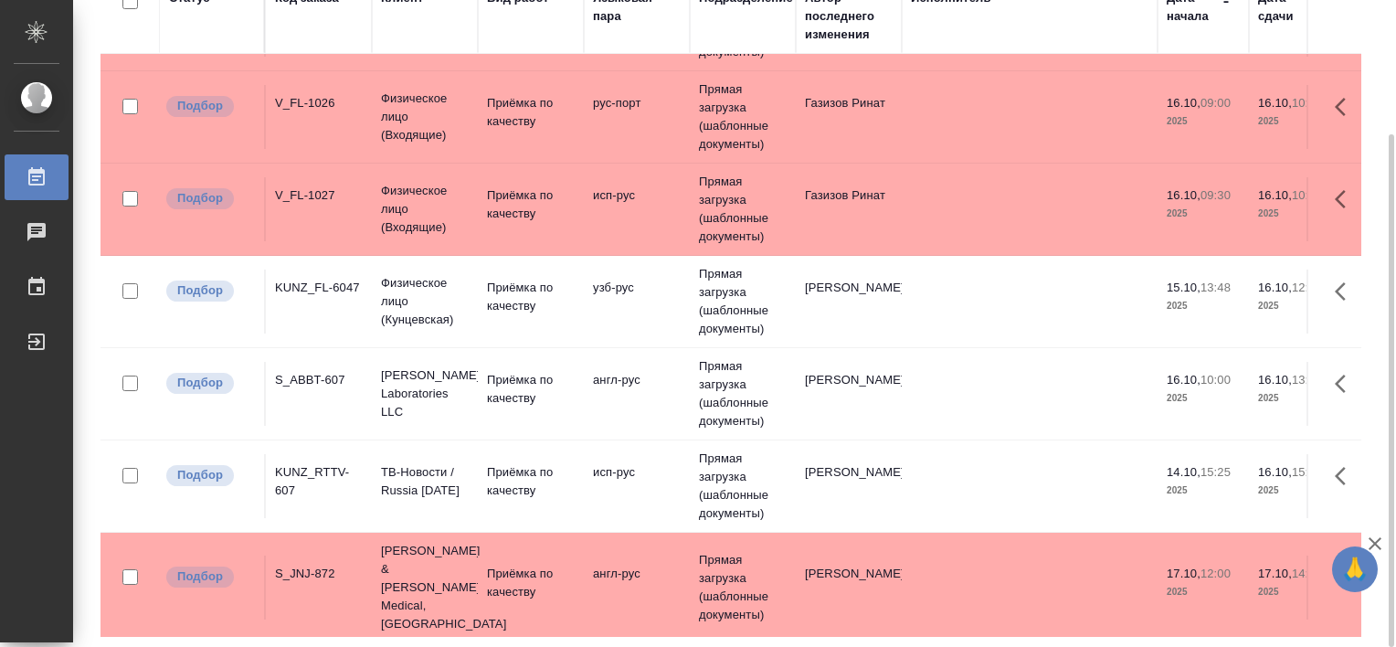
click at [302, 376] on div "S_ABBT-607" at bounding box center [319, 380] width 88 height 18
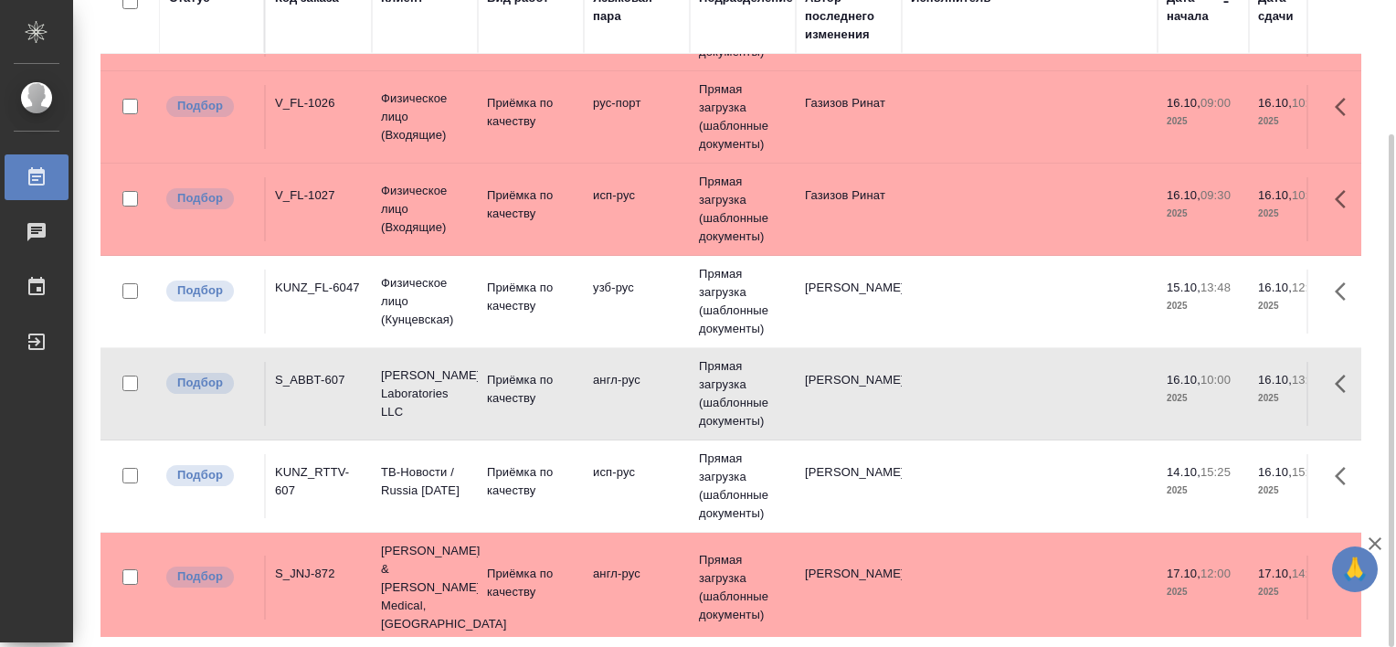
click at [302, 376] on div "S_ABBT-607" at bounding box center [319, 380] width 88 height 18
click at [314, 281] on div "KUNZ_FL-6047" at bounding box center [319, 288] width 88 height 18
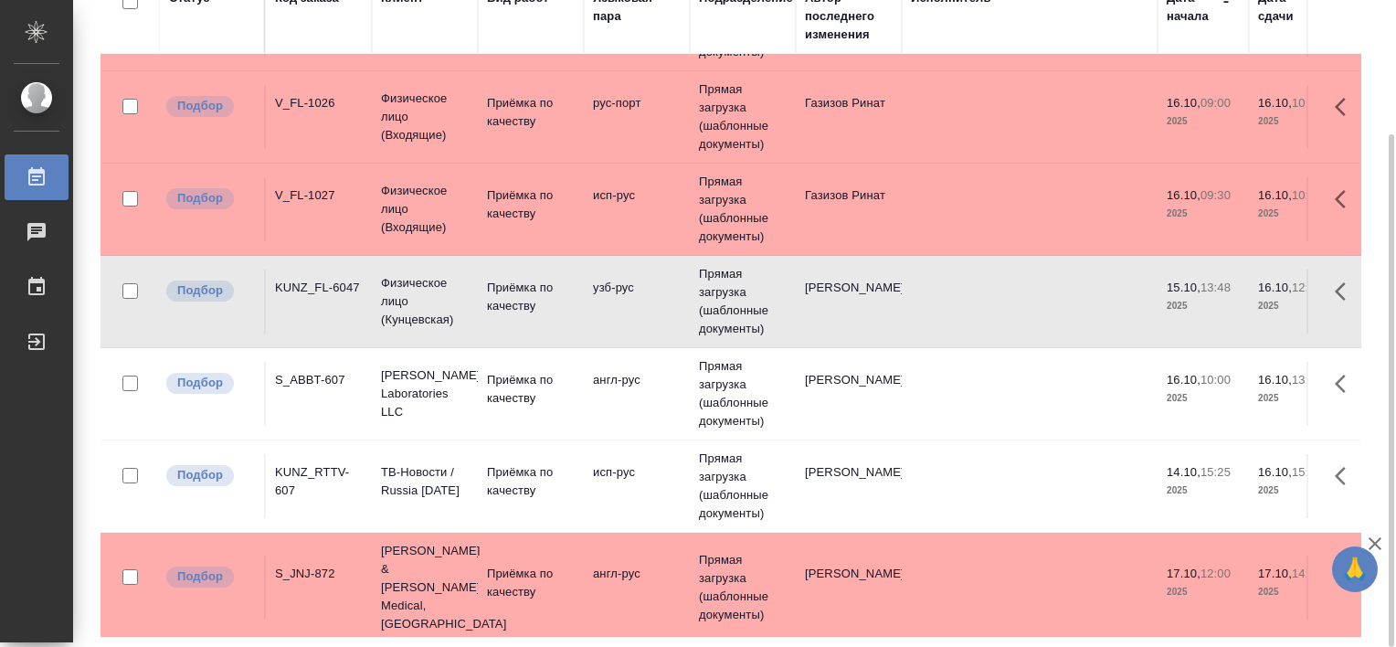
click at [314, 281] on div "KUNZ_FL-6047" at bounding box center [319, 288] width 88 height 18
click at [469, 622] on div "Статус Код заказа Клиент Вид работ Языковая пара Подразделение Автор последнего…" at bounding box center [731, 308] width 1261 height 658
click at [334, 471] on div "KUNZ_RTTV-607" at bounding box center [319, 481] width 88 height 37
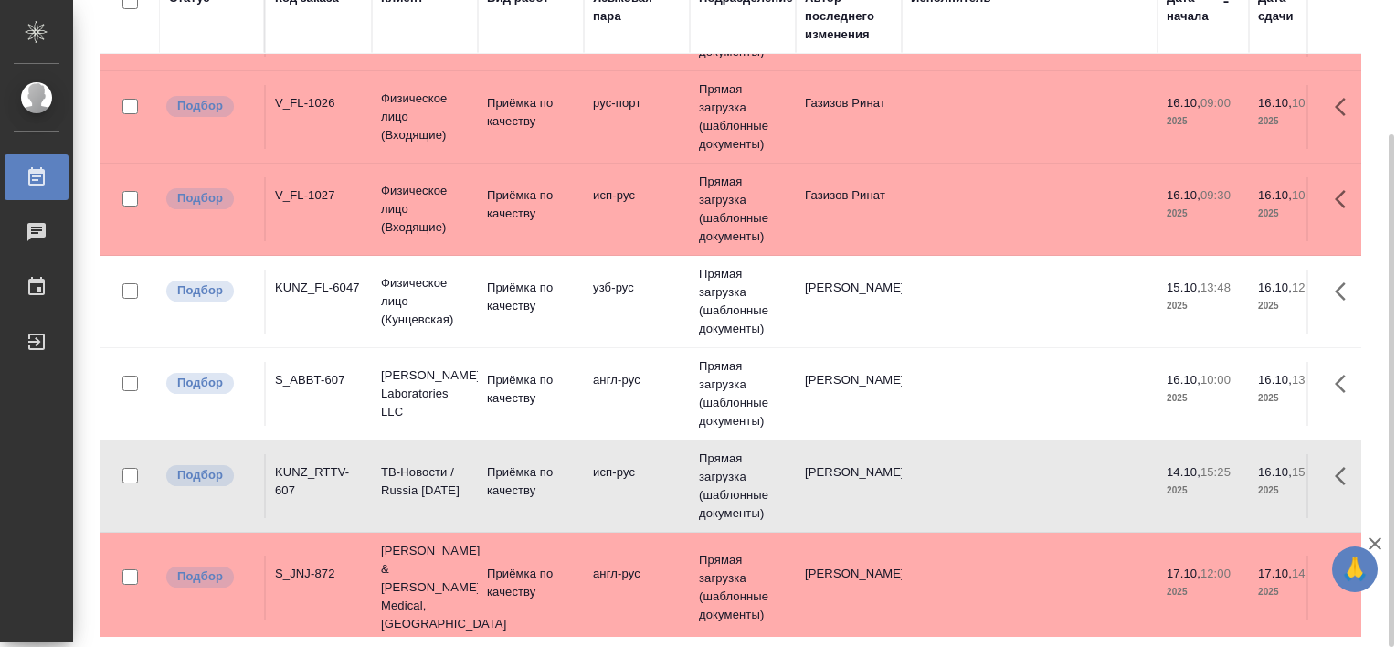
click at [336, 471] on div "KUNZ_RTTV-607" at bounding box center [319, 481] width 88 height 37
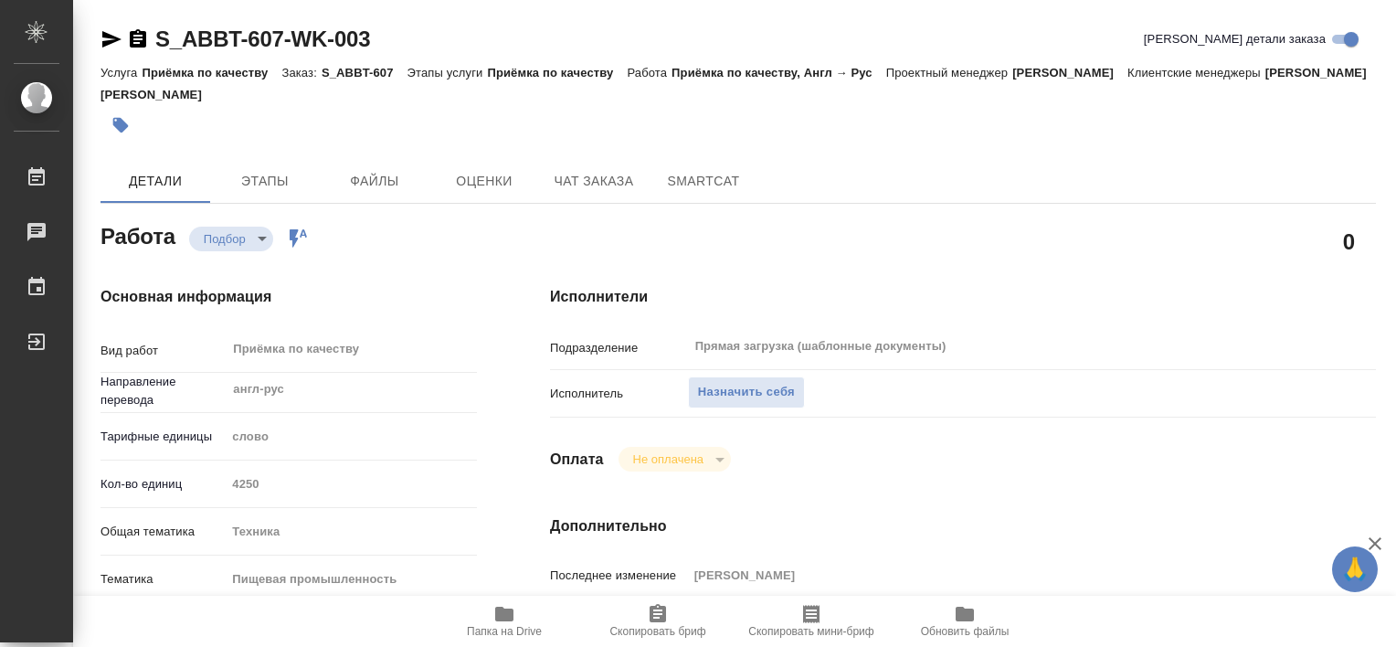
type textarea "x"
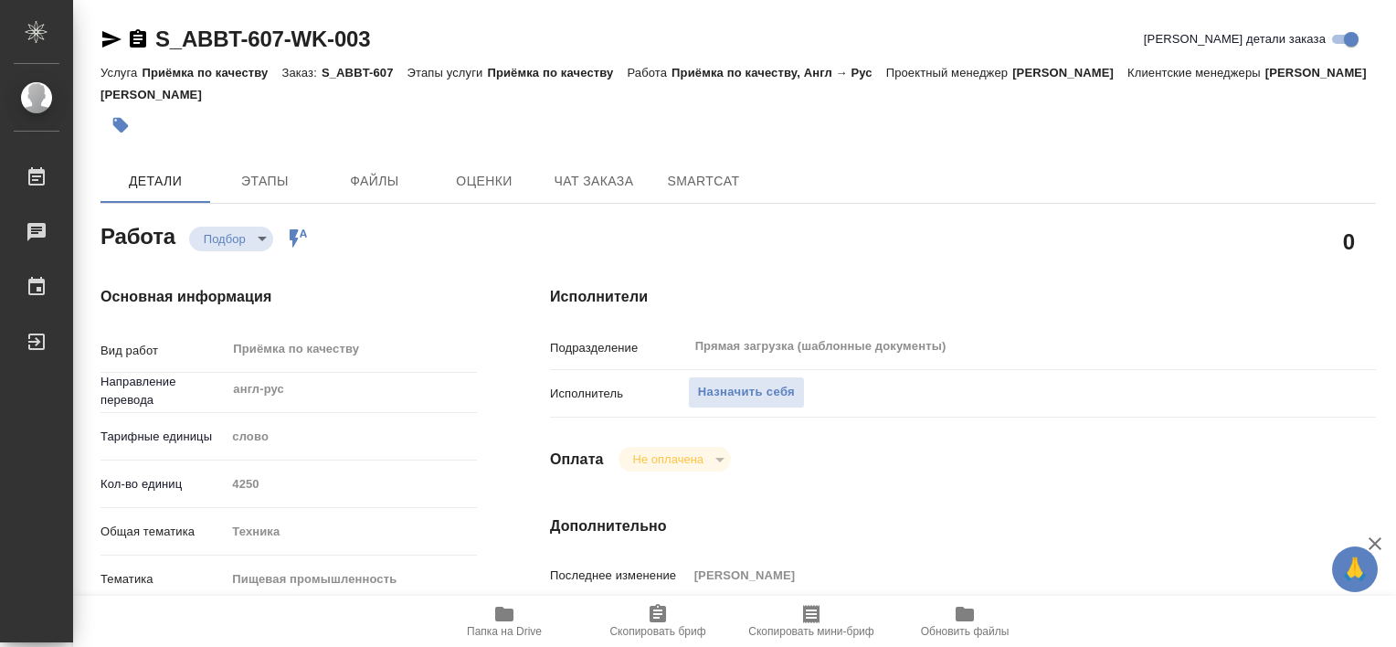
type textarea "x"
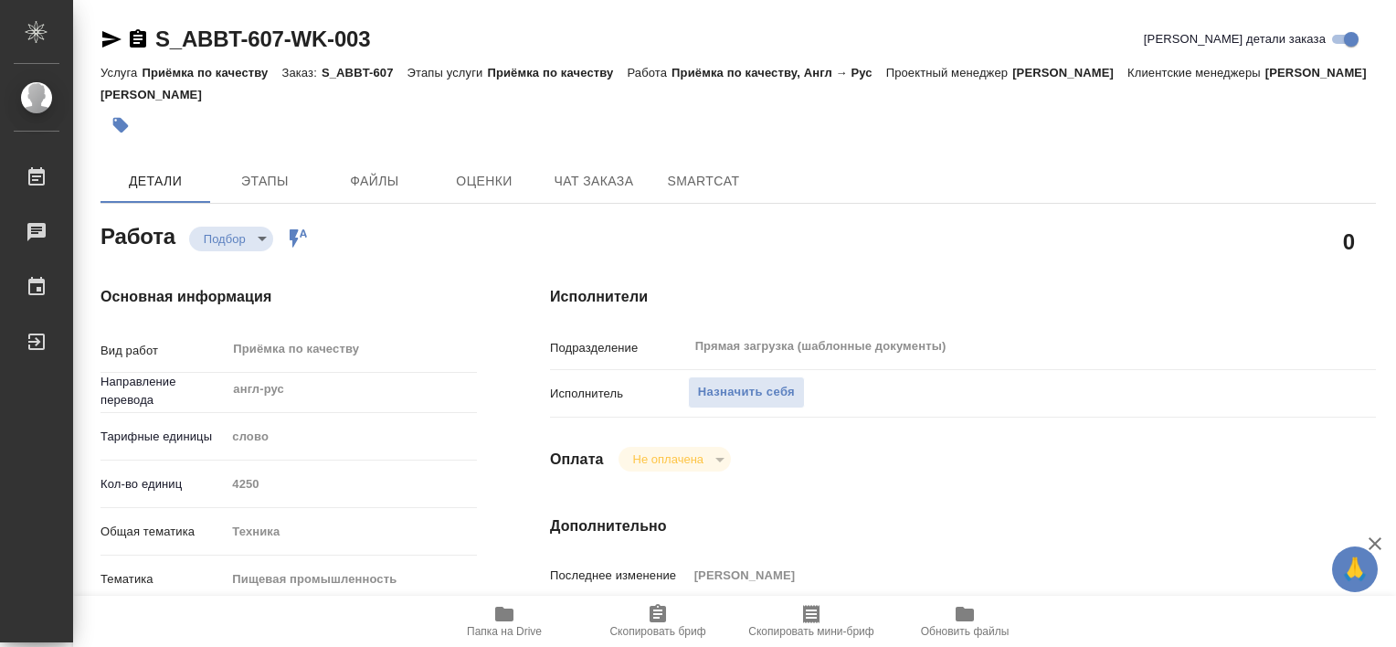
type textarea "x"
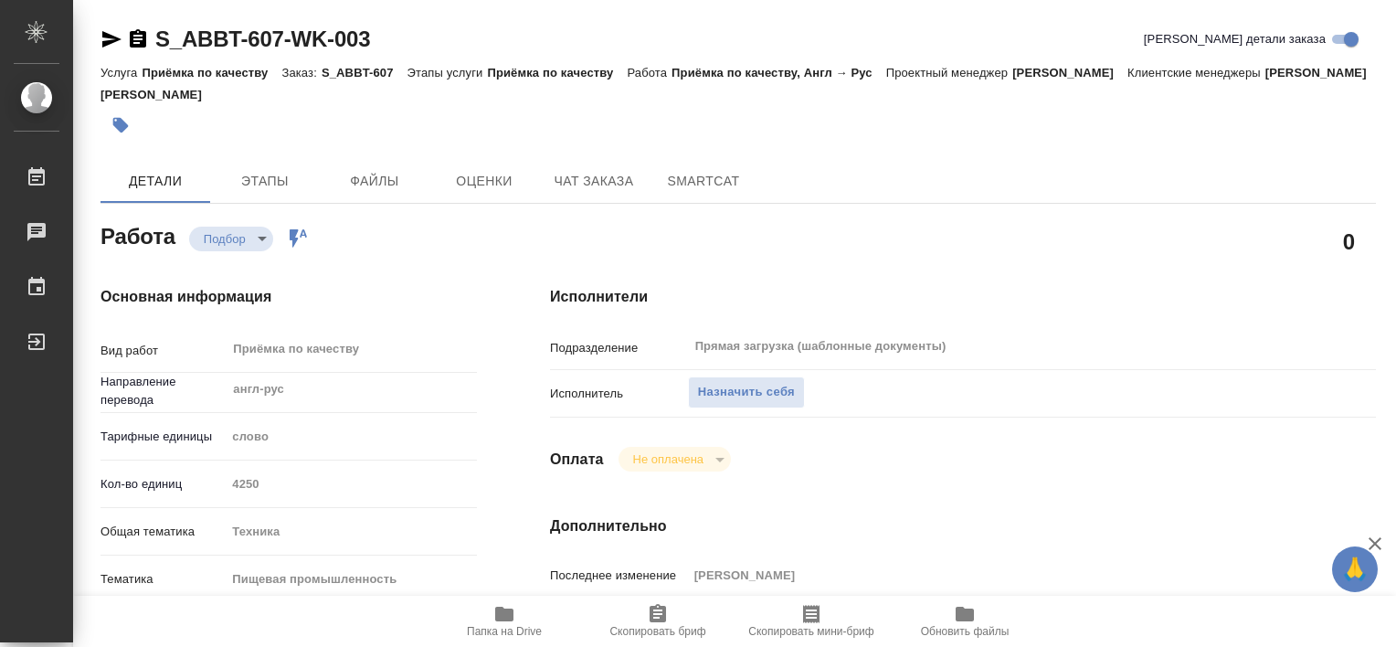
type textarea "x"
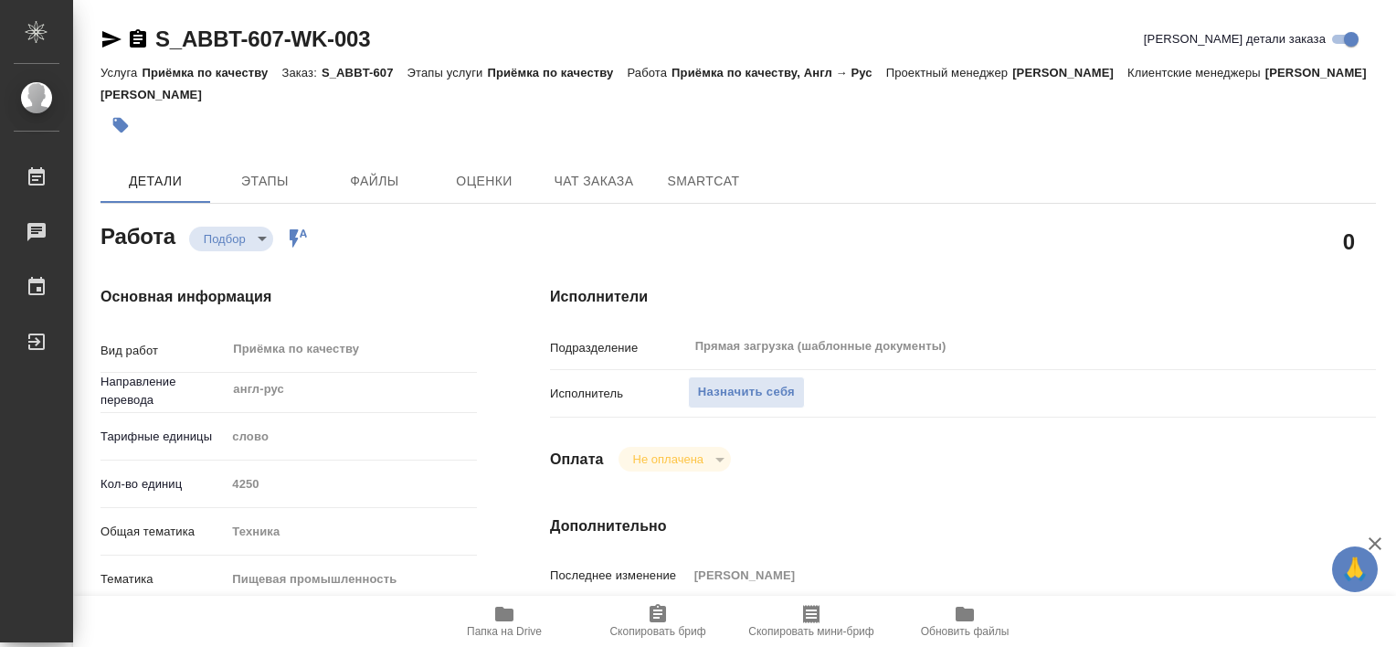
type textarea "x"
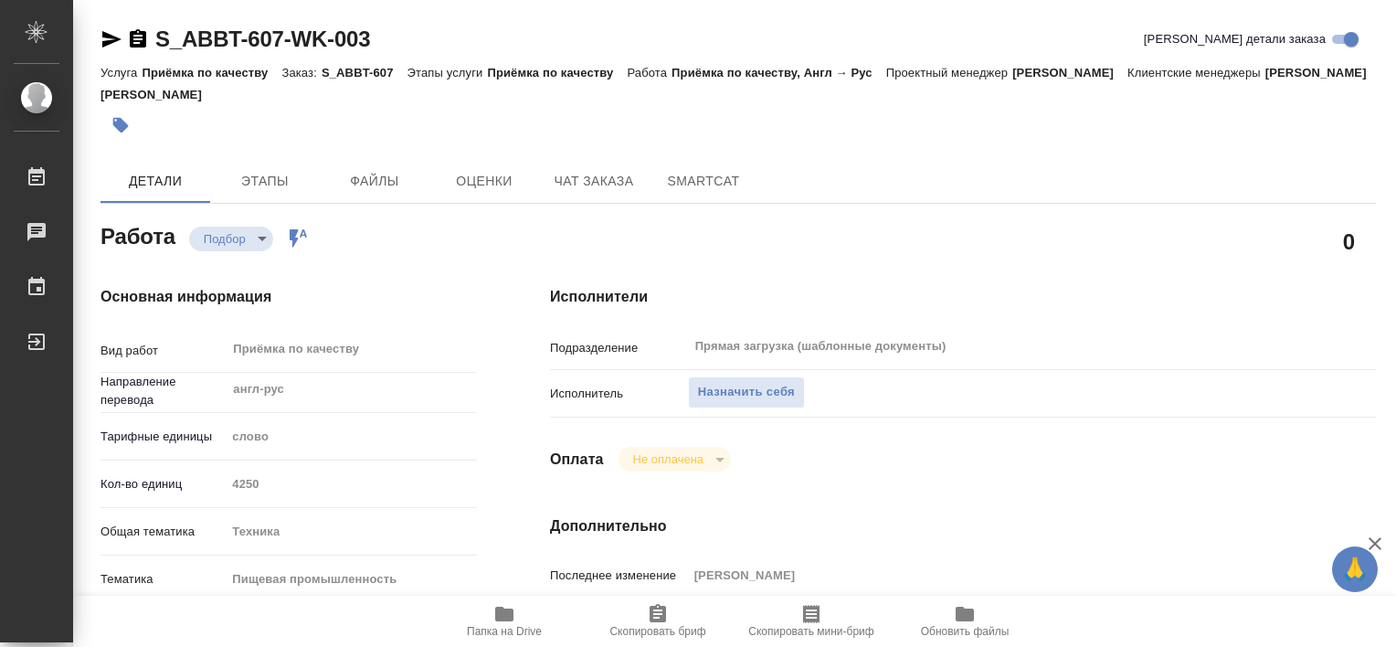
click at [519, 628] on span "Папка на Drive" at bounding box center [504, 631] width 75 height 13
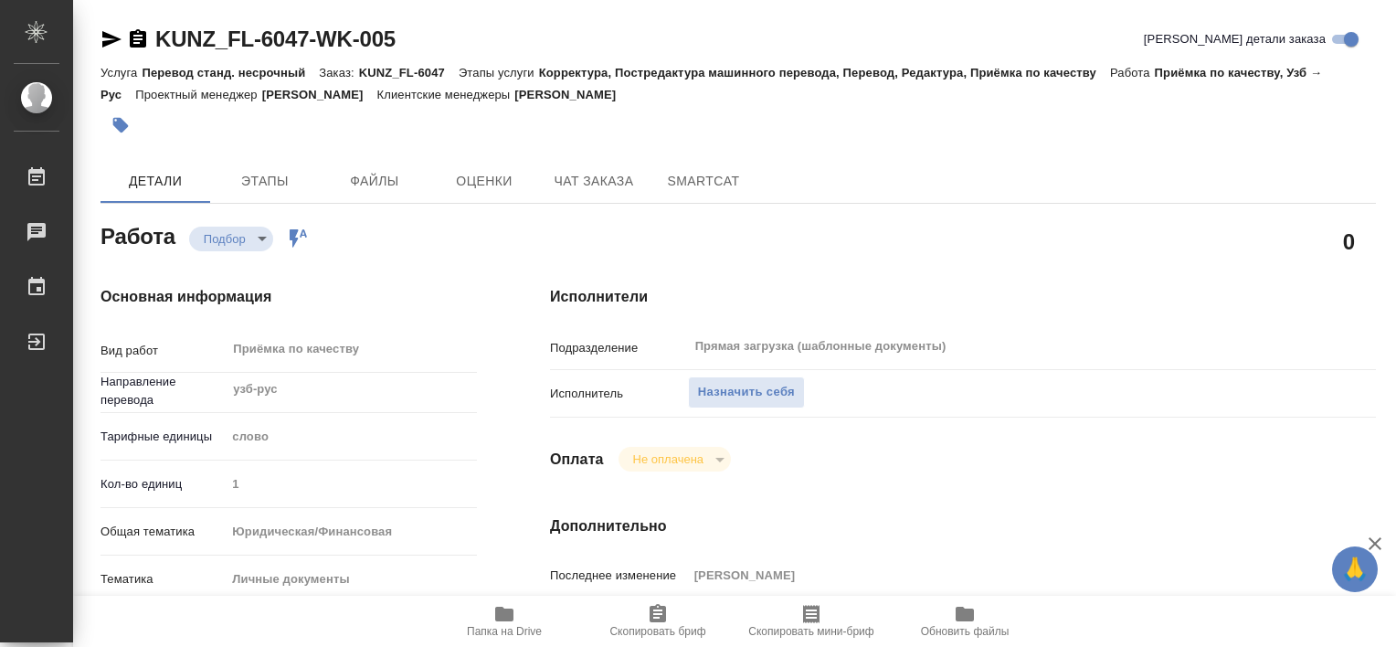
type textarea "x"
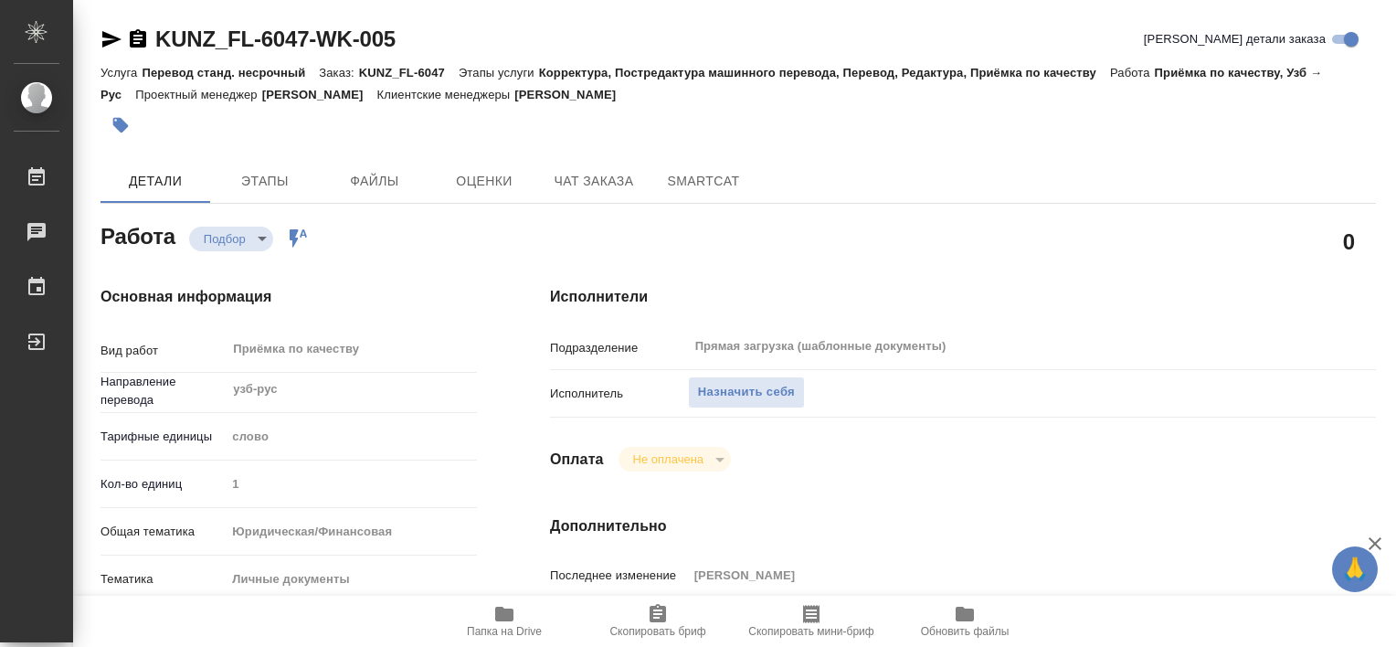
type textarea "x"
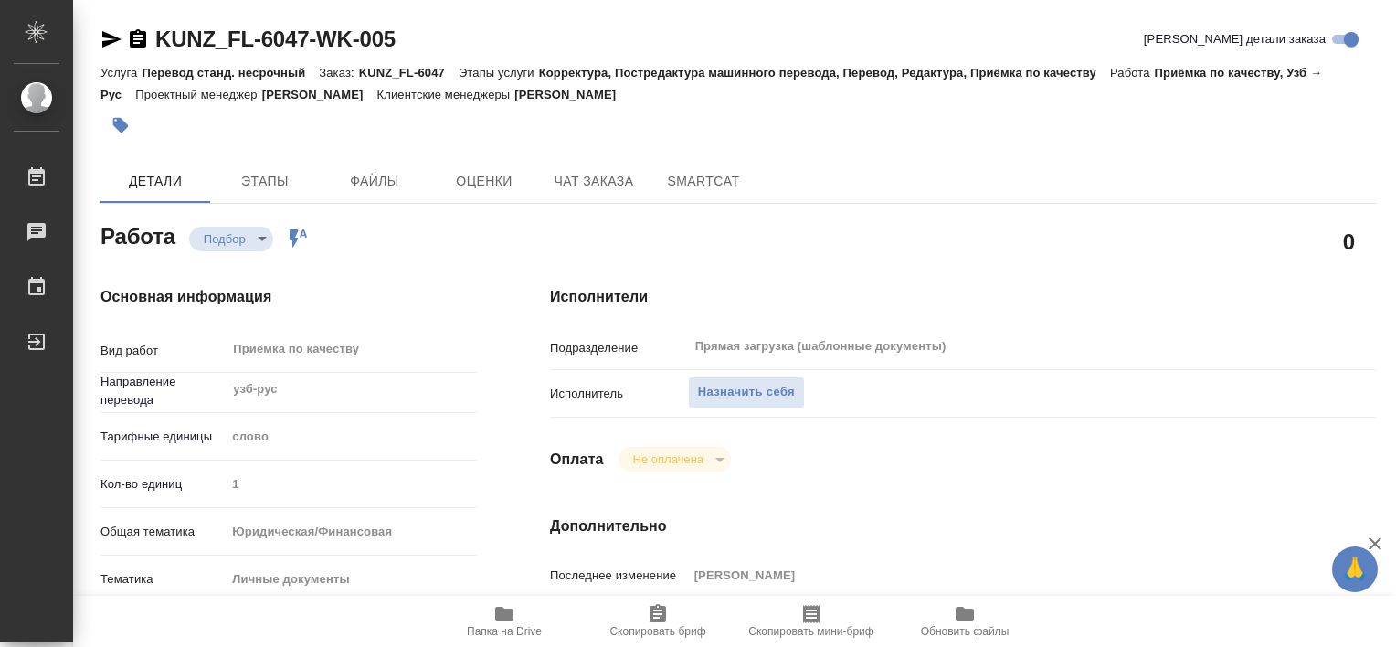
type textarea "x"
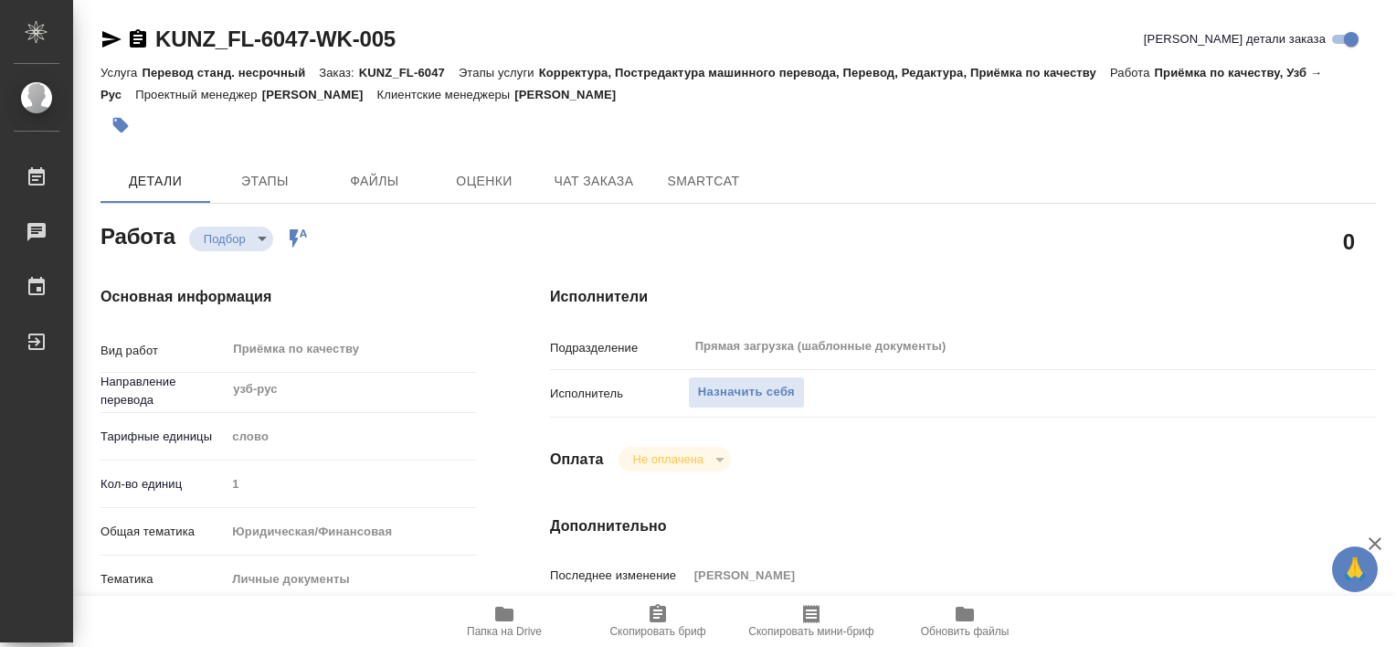
type textarea "x"
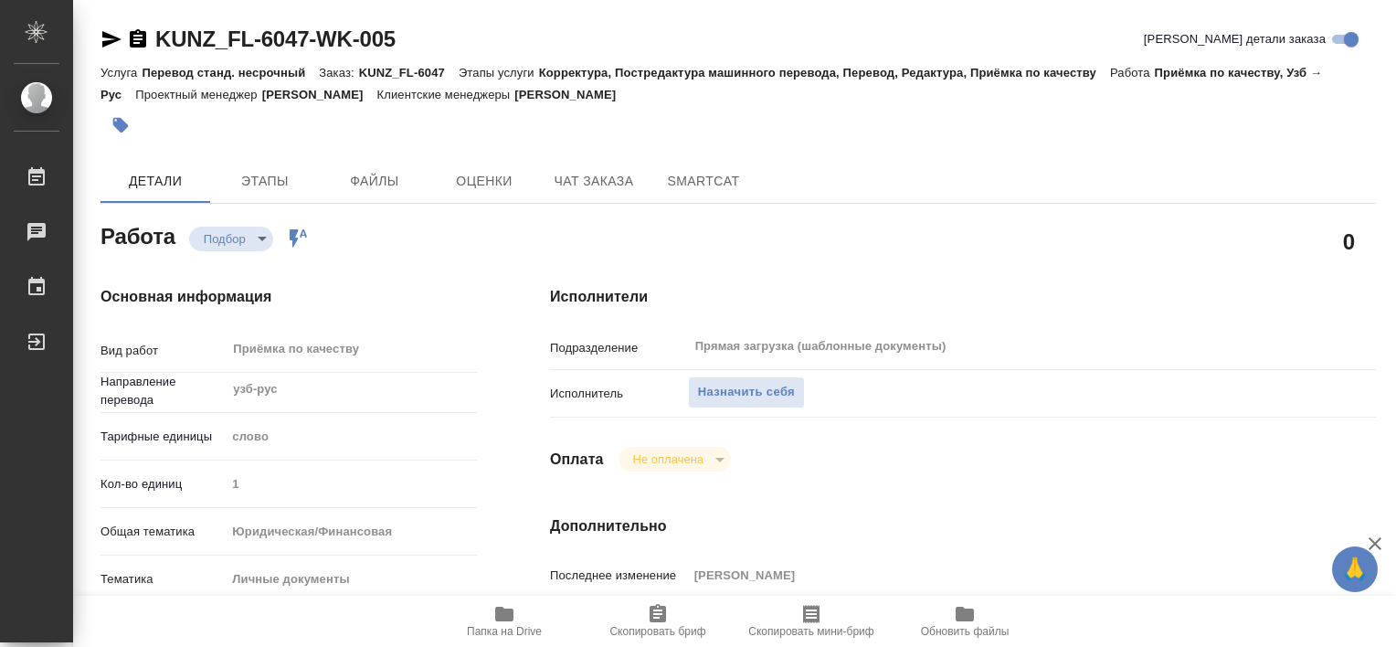
type textarea "x"
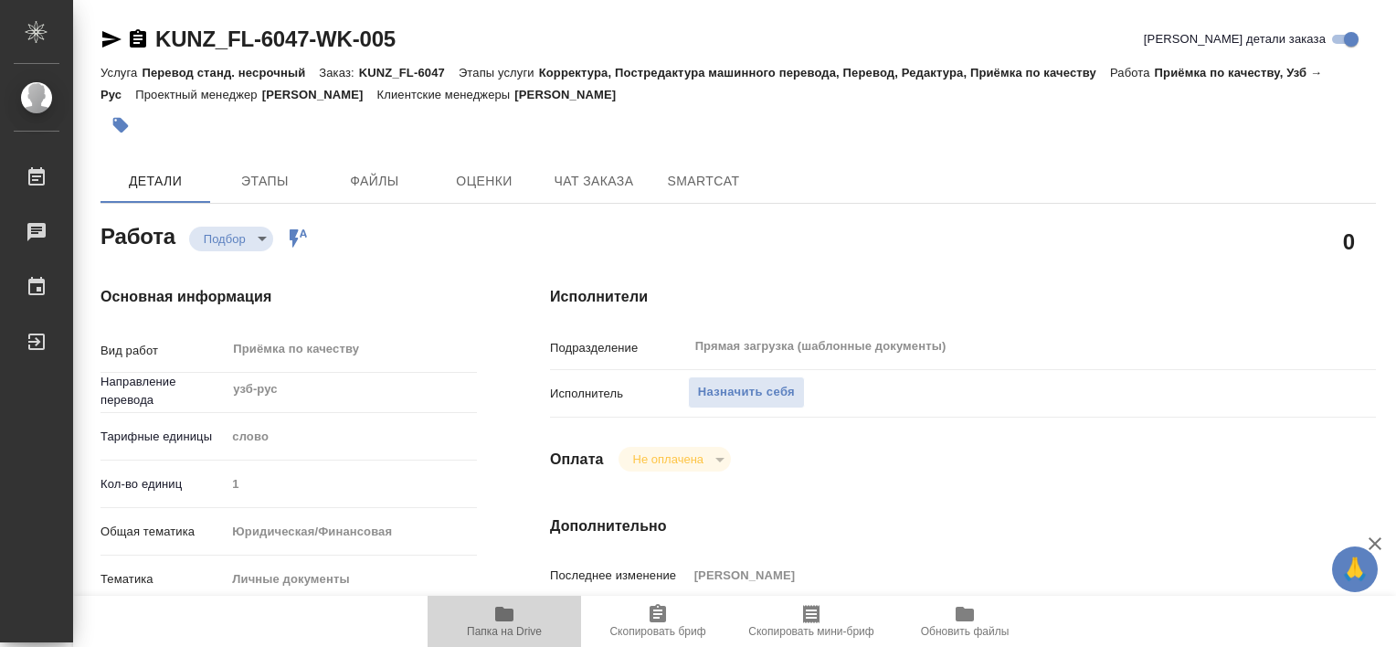
click at [520, 616] on span "Папка на Drive" at bounding box center [505, 620] width 132 height 35
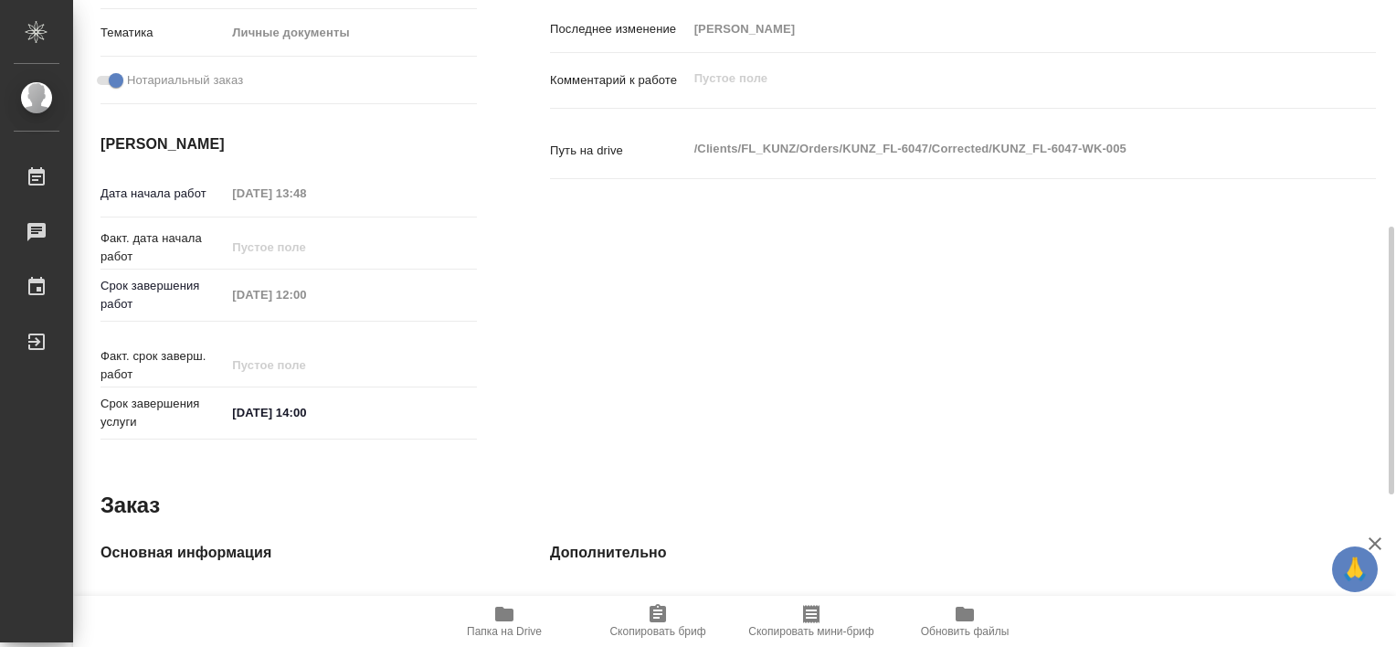
scroll to position [181, 0]
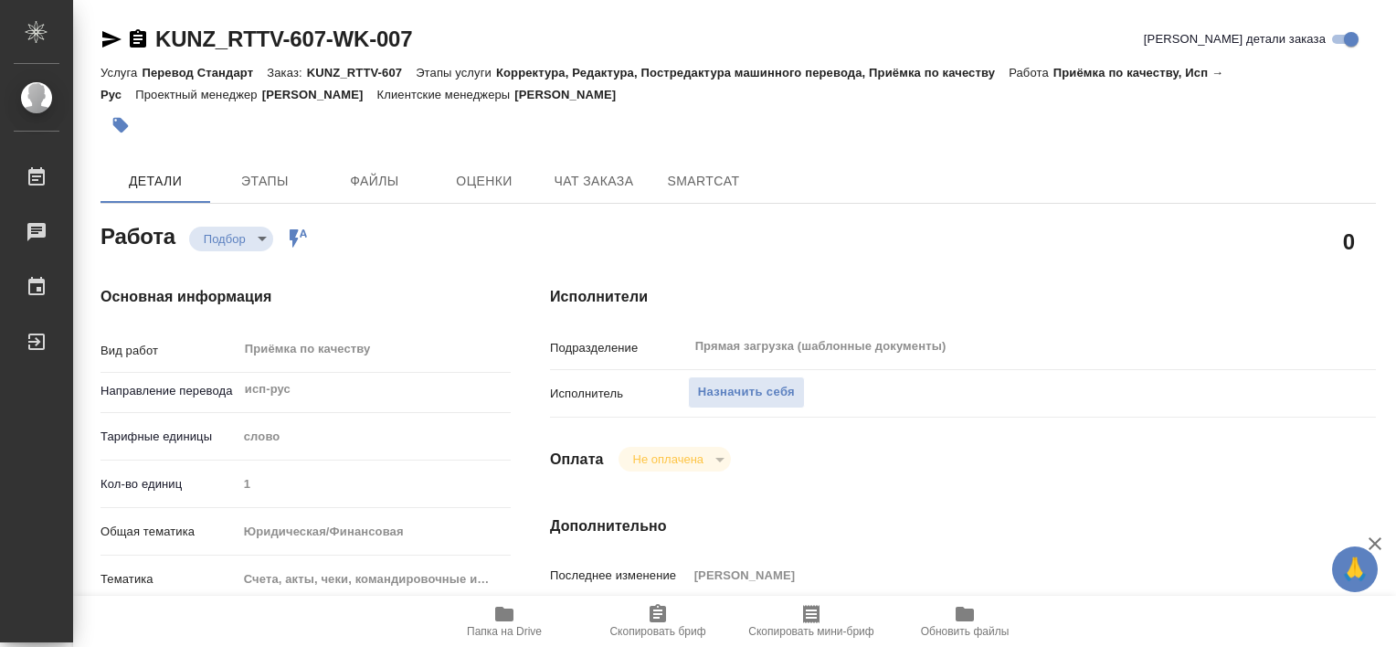
type textarea "x"
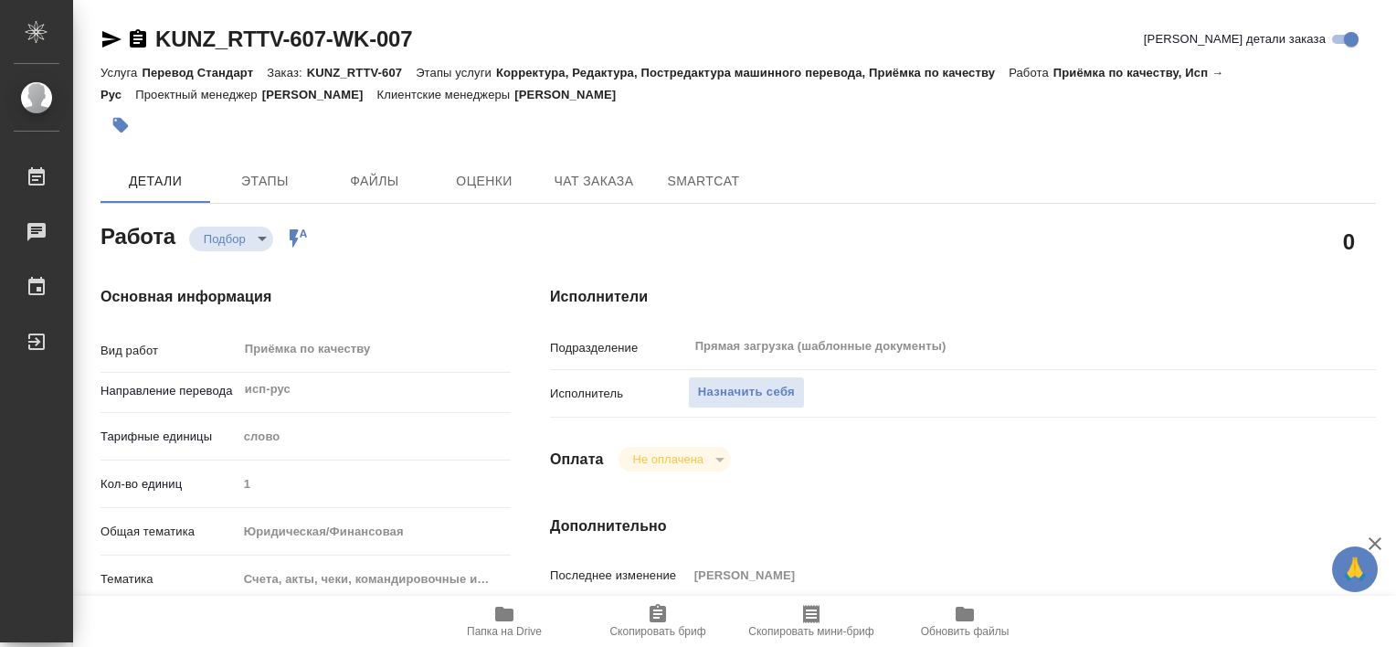
type textarea "x"
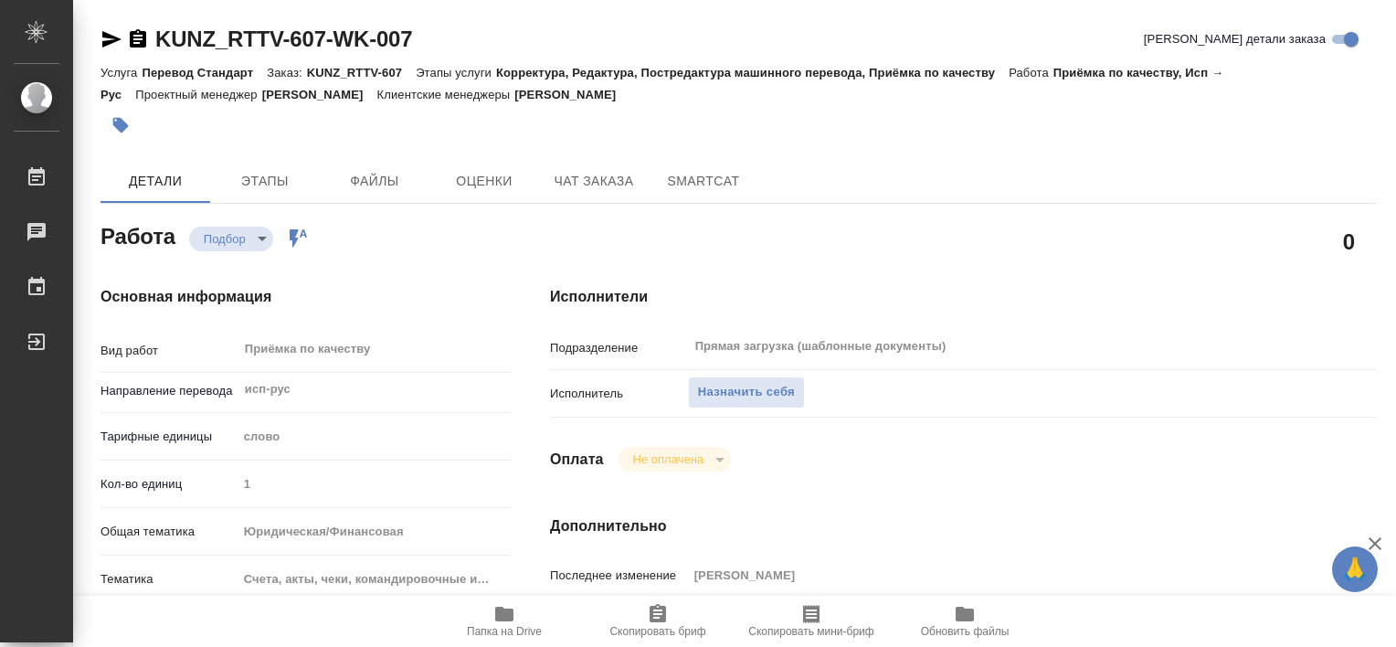
type textarea "x"
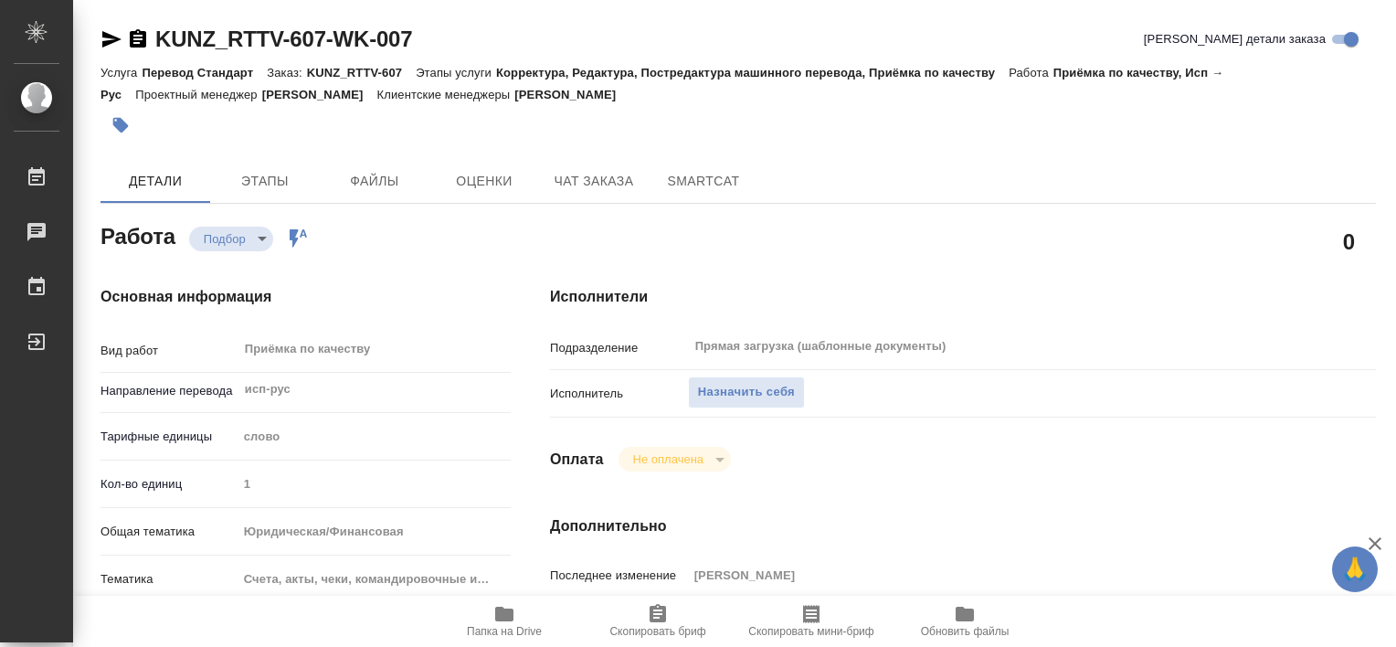
type textarea "x"
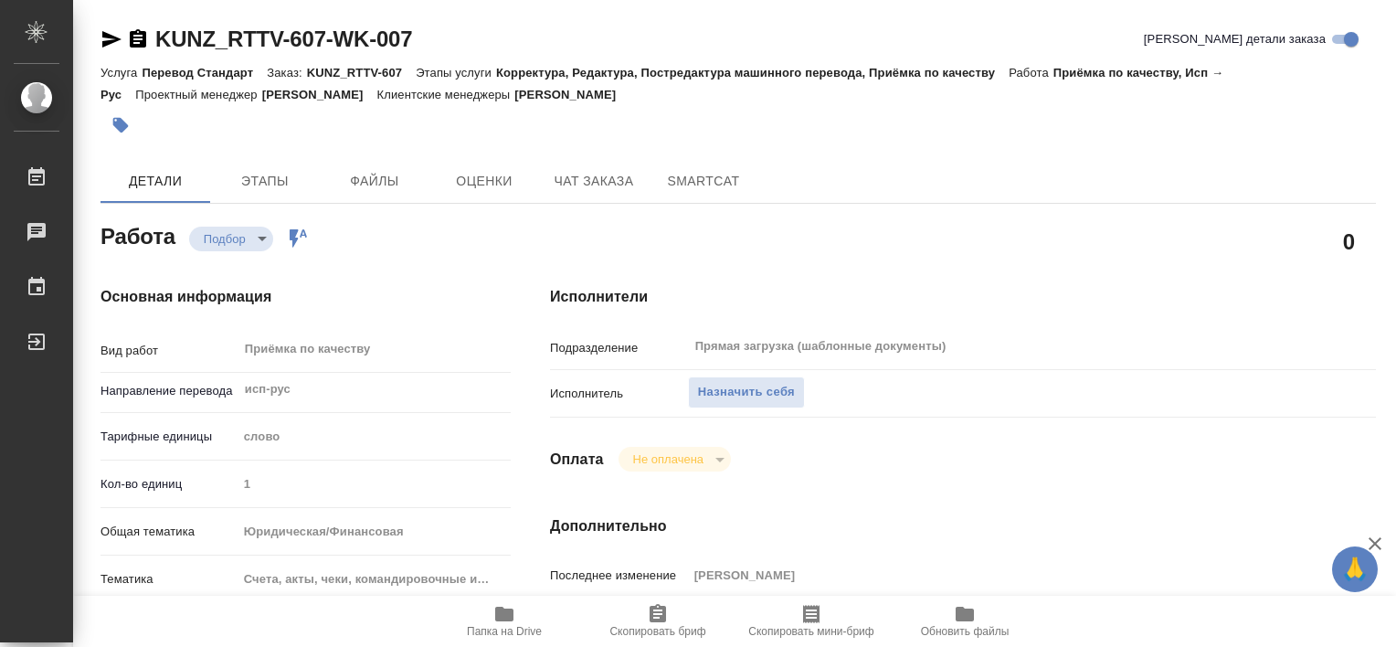
type textarea "x"
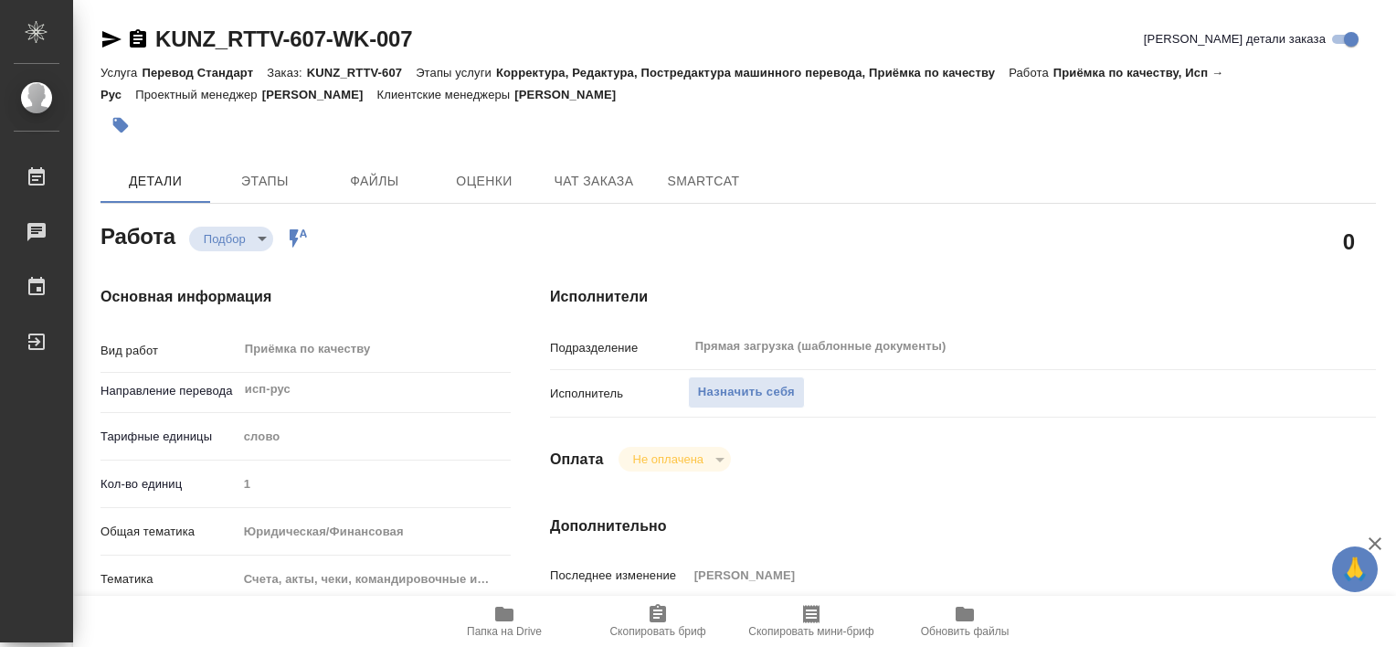
click at [511, 615] on icon "button" at bounding box center [504, 614] width 18 height 15
click at [504, 614] on icon "button" at bounding box center [504, 614] width 18 height 15
click at [506, 619] on icon "button" at bounding box center [504, 614] width 18 height 15
click at [506, 618] on icon "button" at bounding box center [504, 614] width 18 height 15
click at [303, 164] on button "Этапы" at bounding box center [265, 181] width 110 height 44
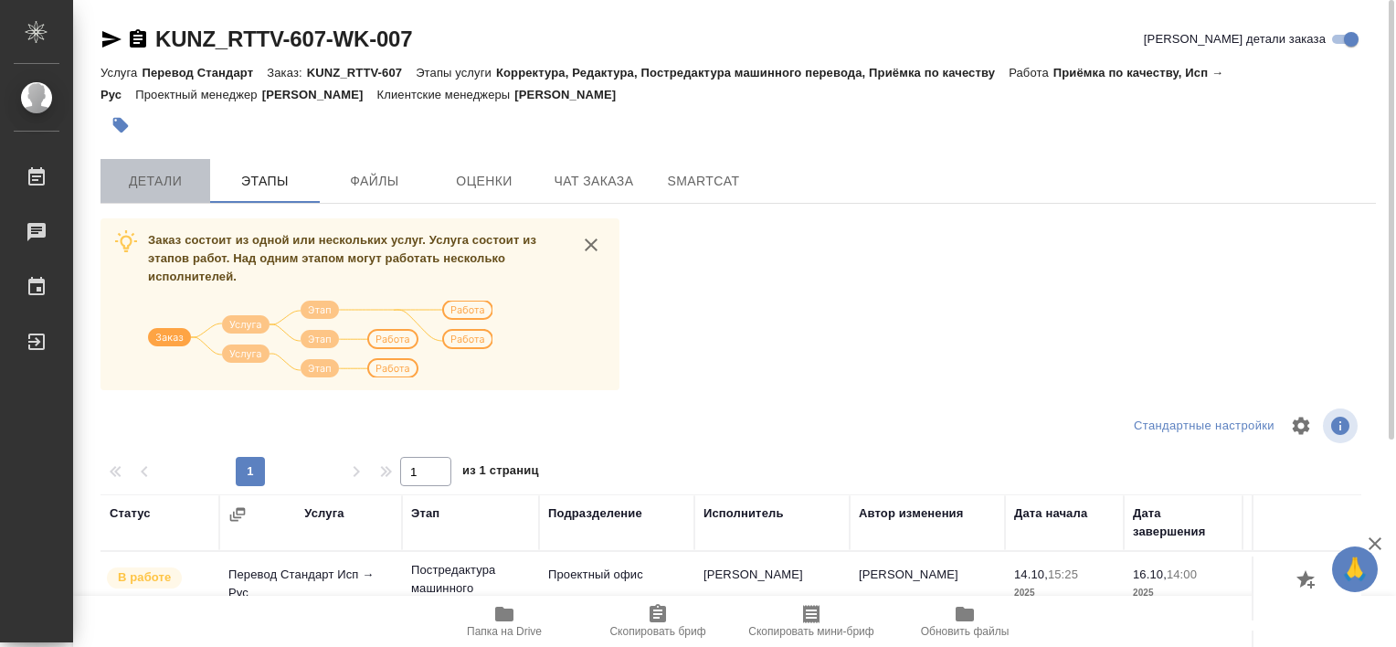
click at [178, 159] on button "Детали" at bounding box center [156, 181] width 110 height 44
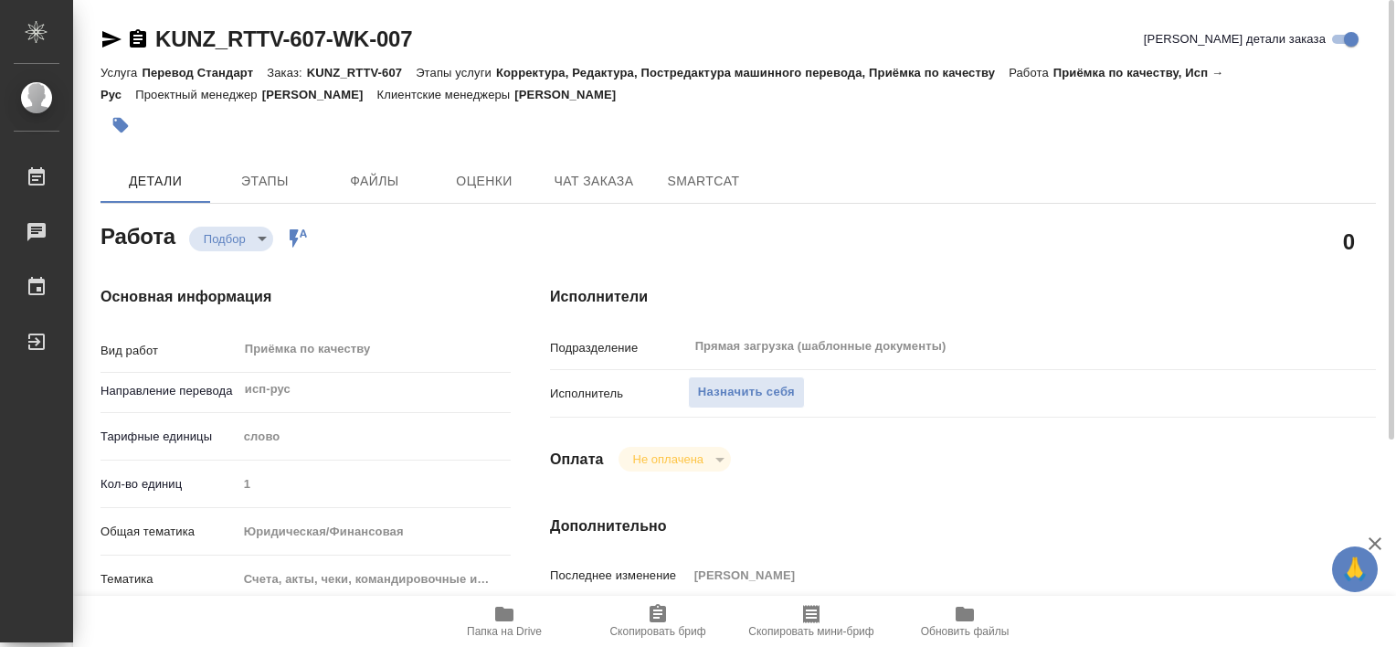
type textarea "x"
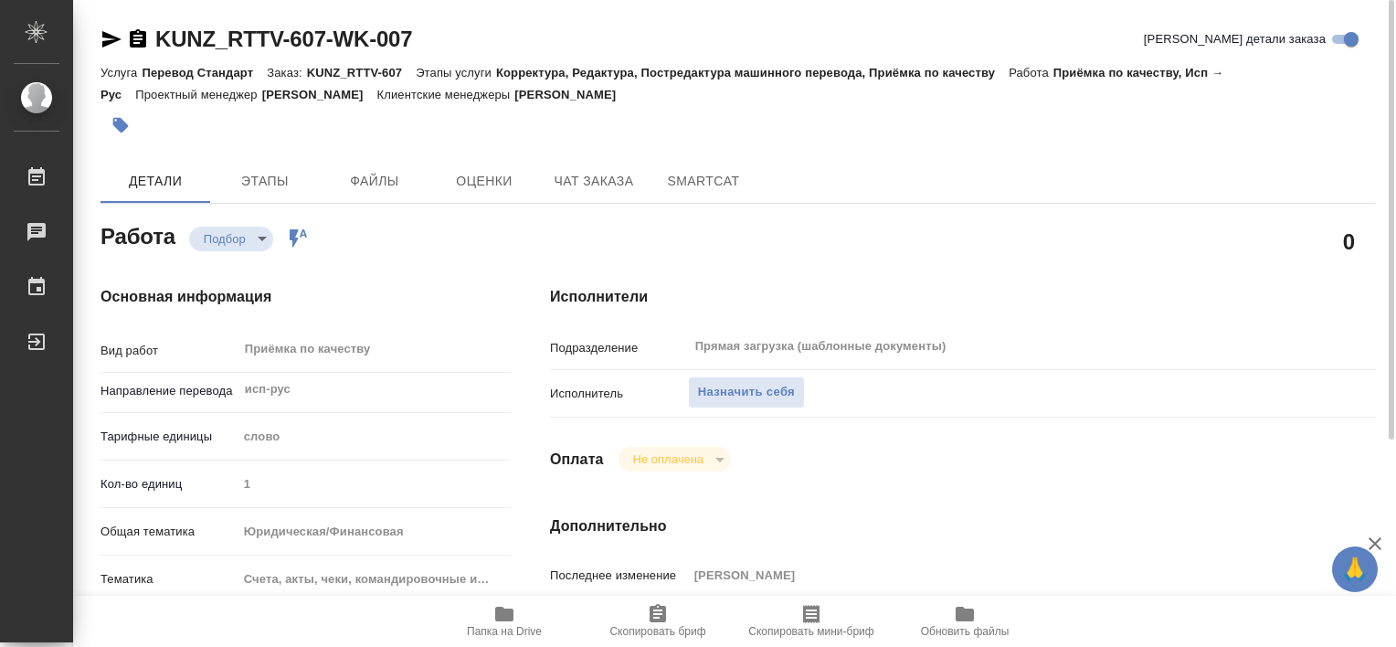
type textarea "x"
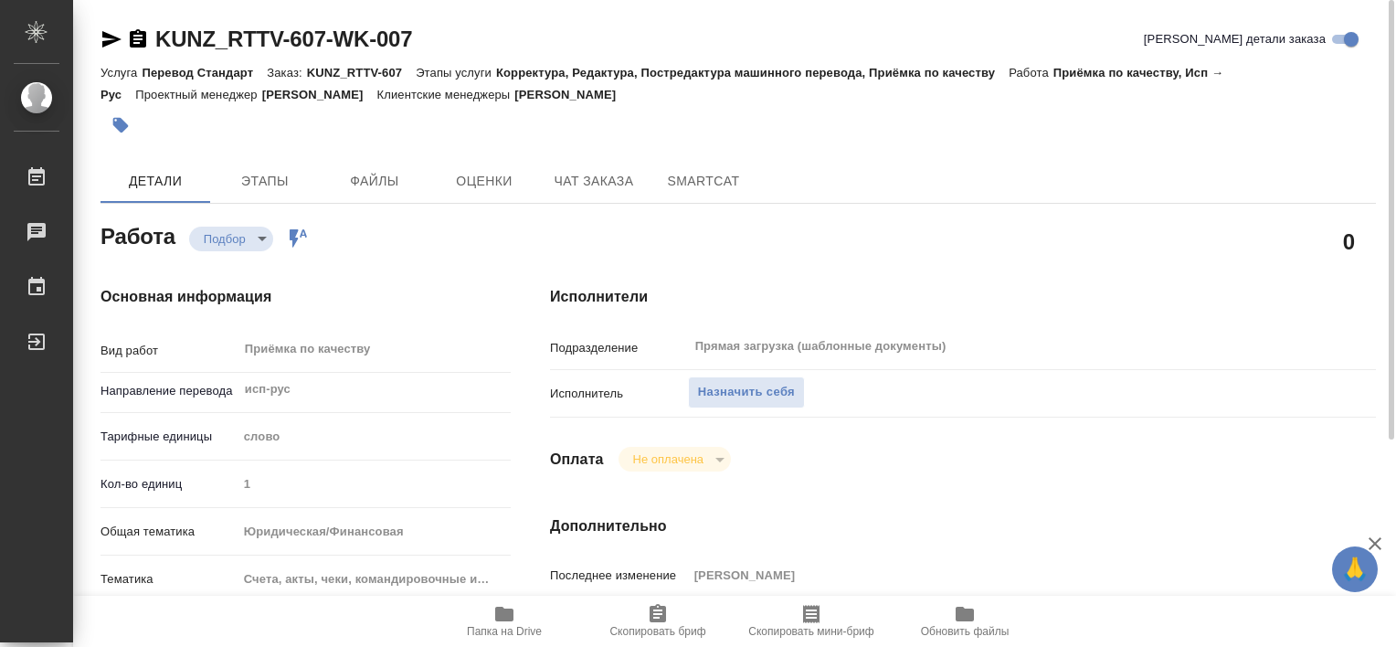
type textarea "x"
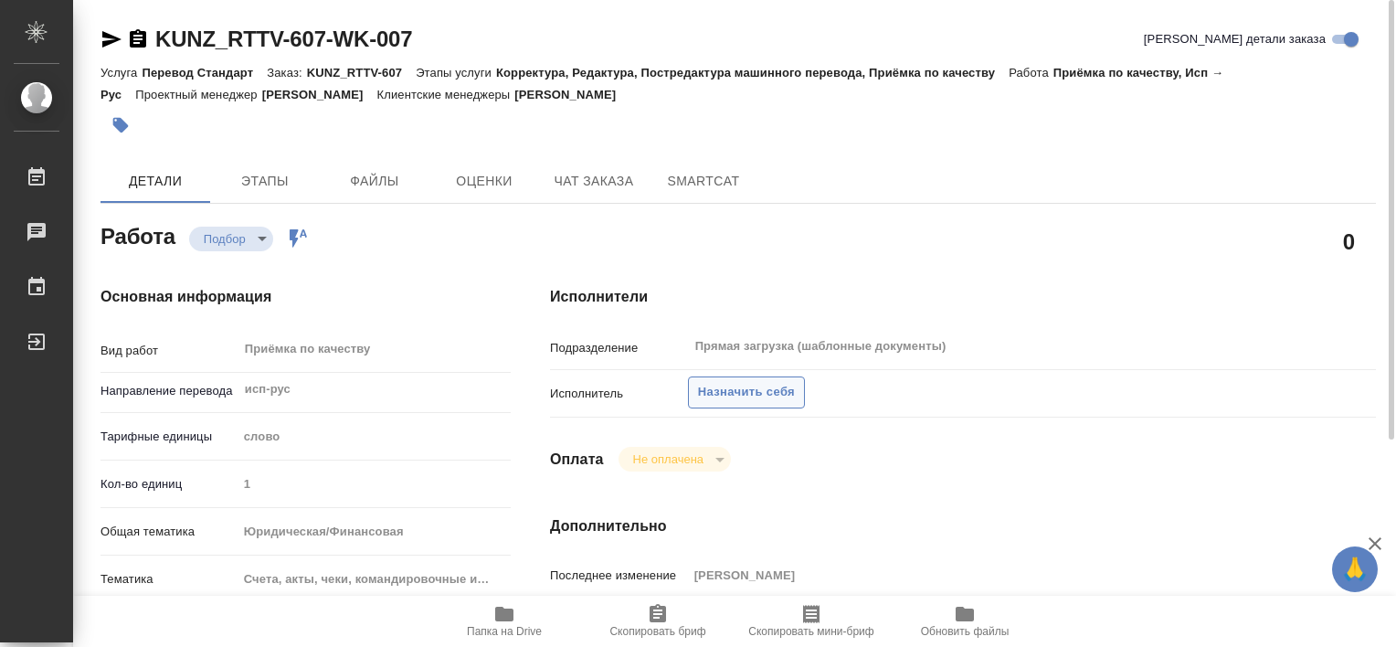
type textarea "x"
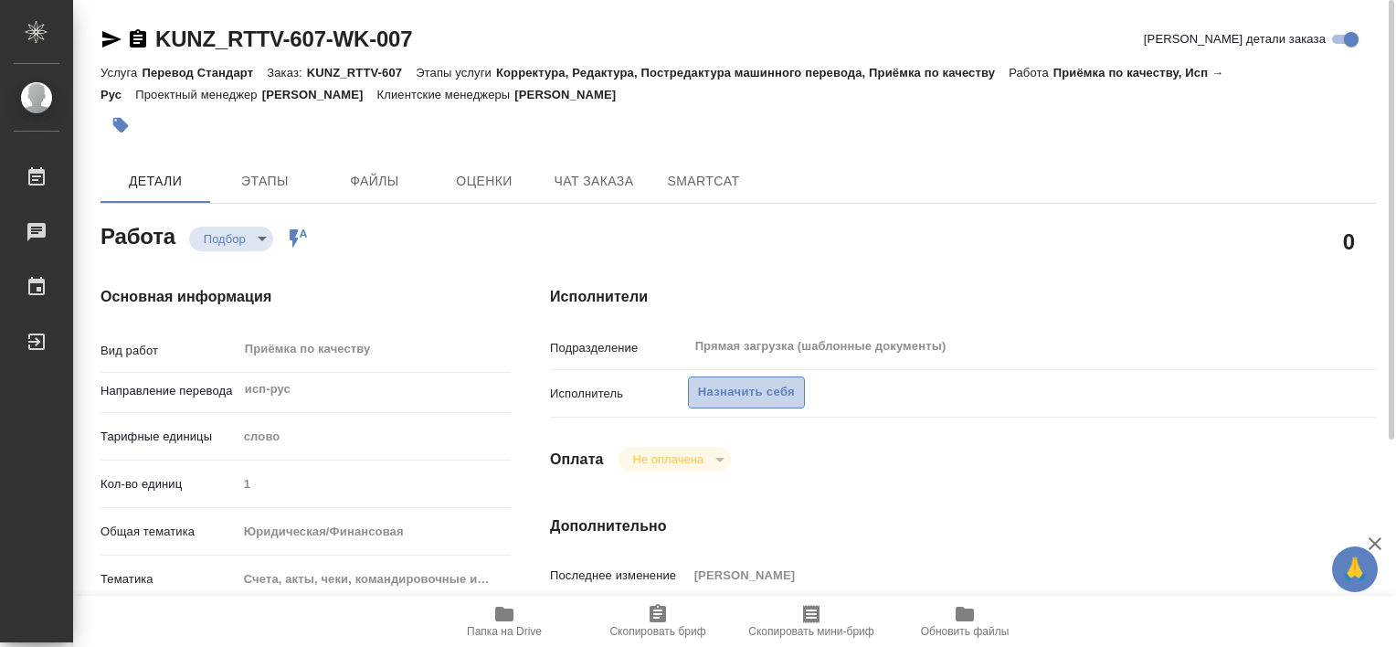
click at [715, 395] on span "Назначить себя" at bounding box center [746, 392] width 97 height 21
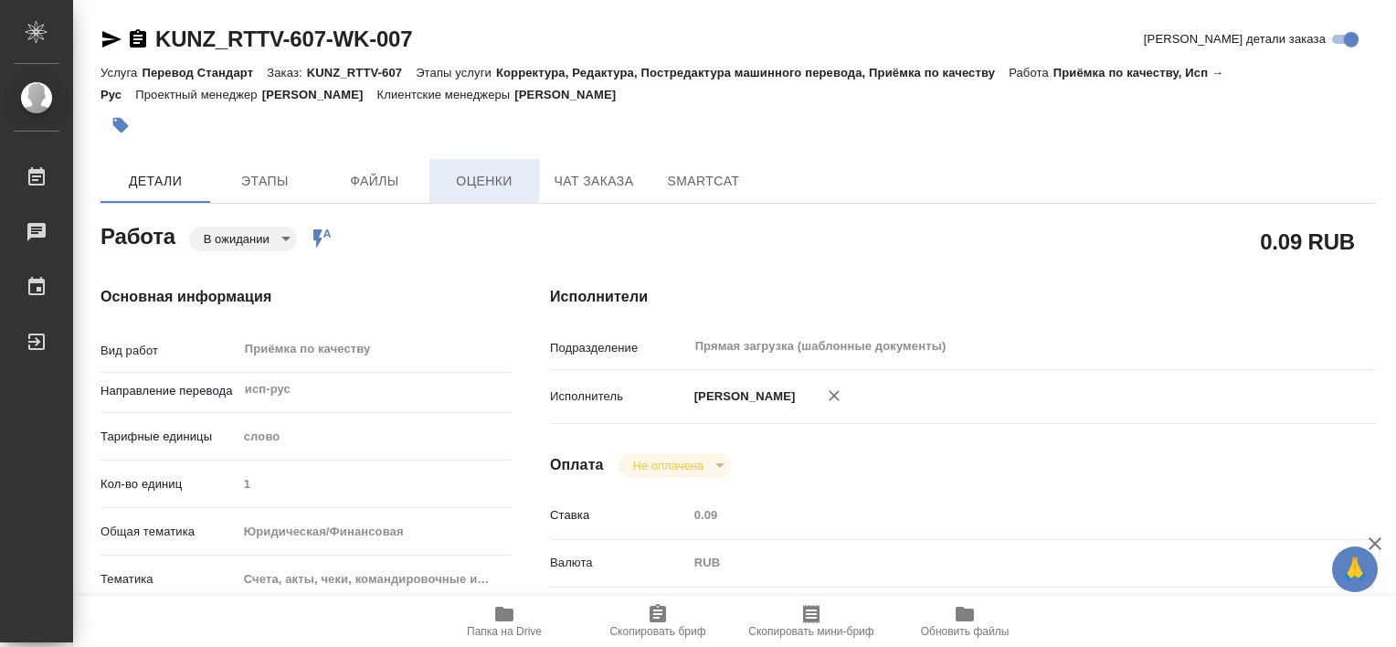
type textarea "x"
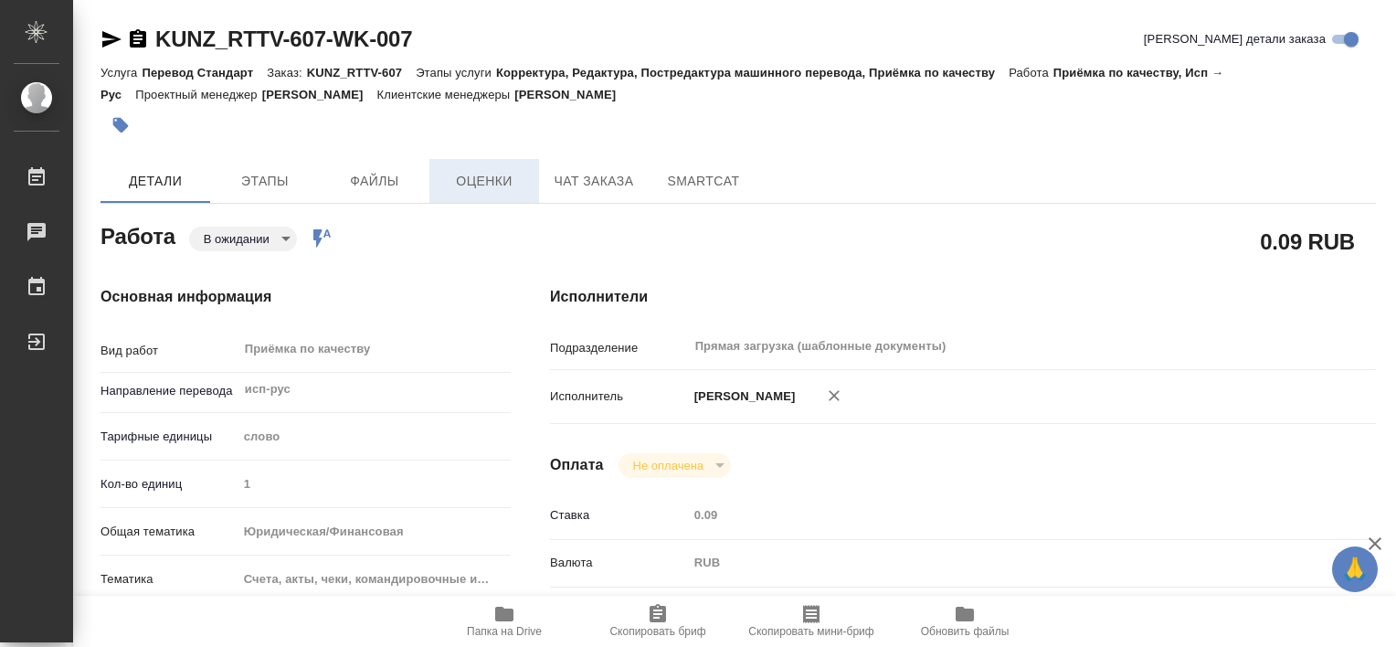
type textarea "x"
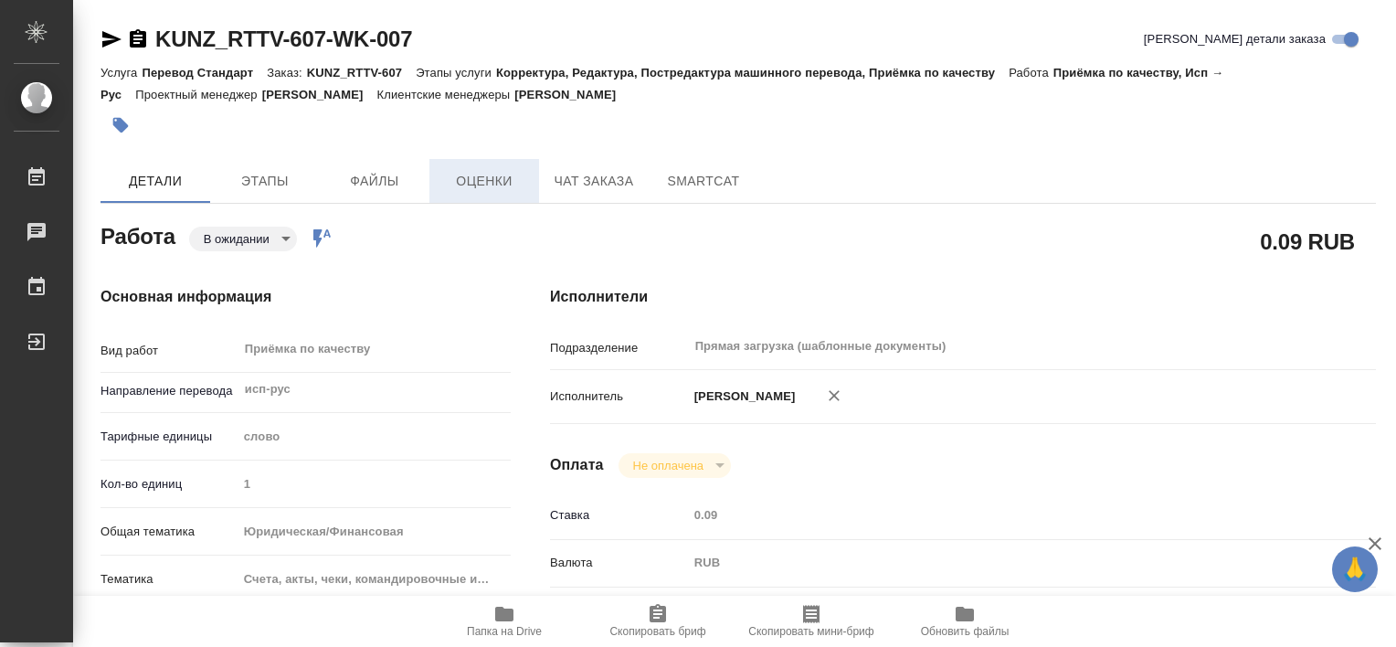
type textarea "x"
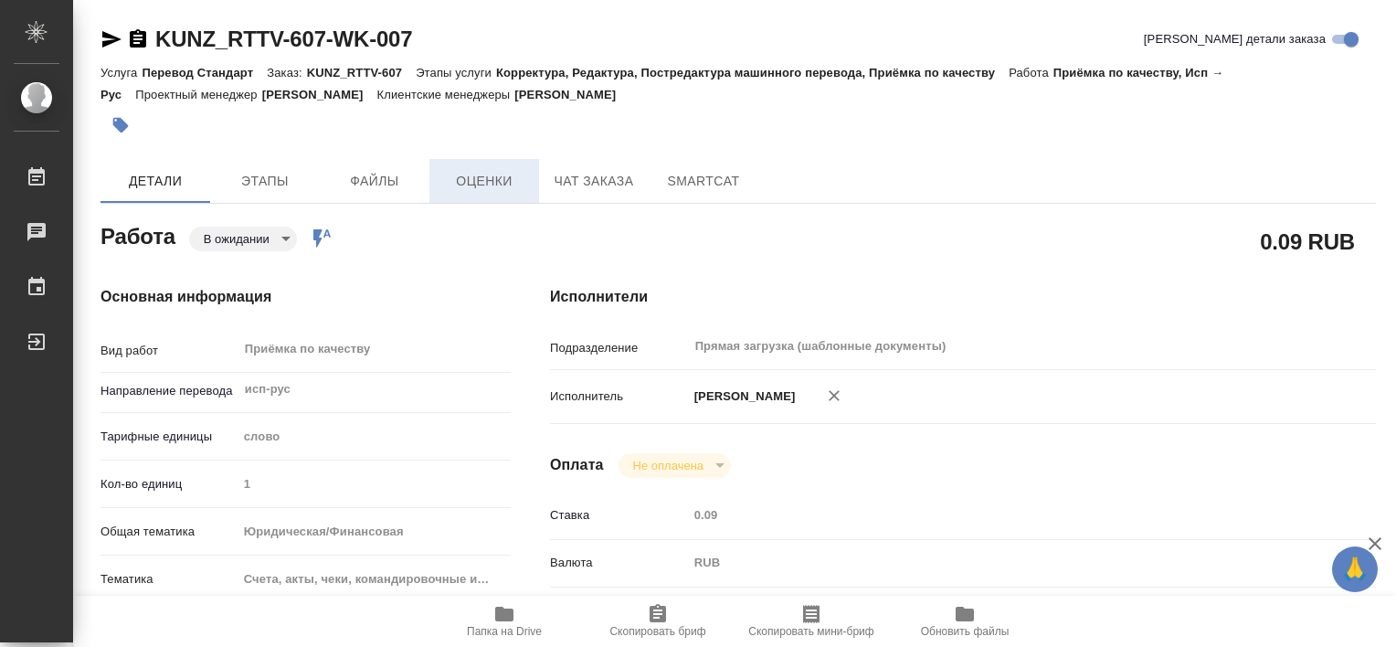
type textarea "x"
